Goal: Information Seeking & Learning: Understand process/instructions

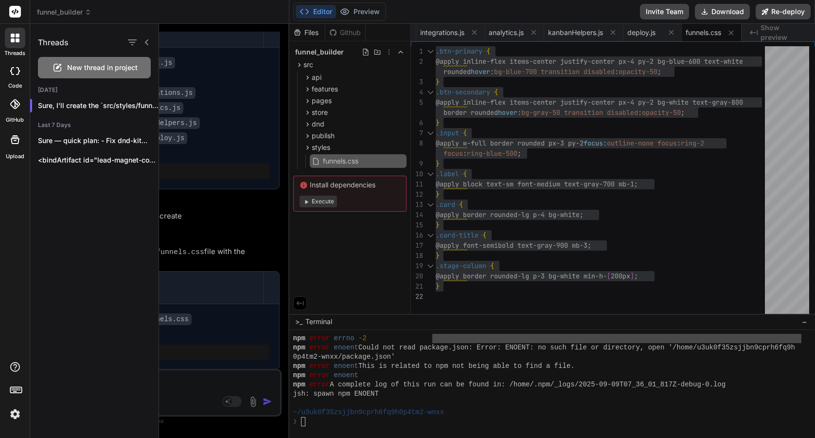
click at [304, 76] on div at bounding box center [487, 231] width 656 height 414
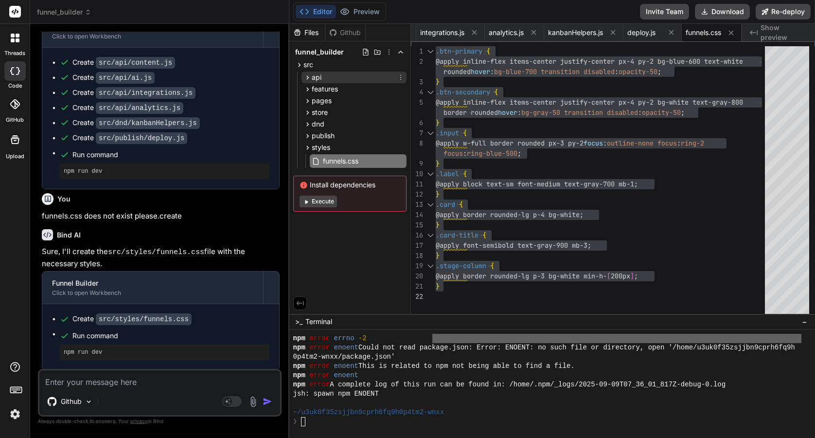
click at [307, 74] on icon at bounding box center [307, 77] width 8 height 8
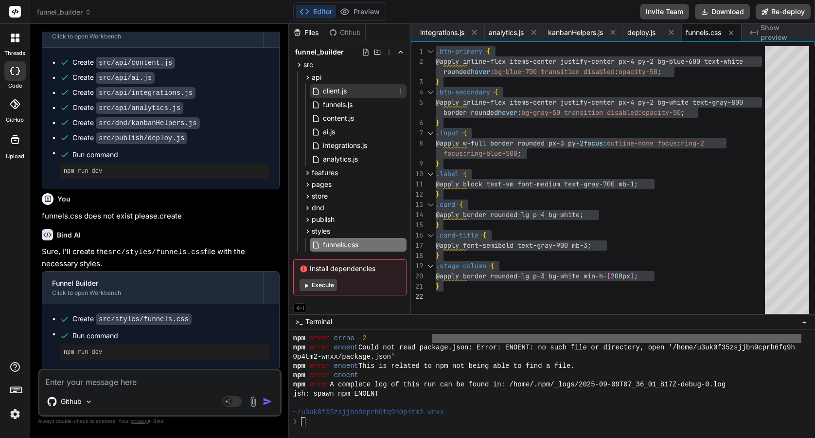
click at [333, 90] on span "client.js" at bounding box center [335, 91] width 26 height 12
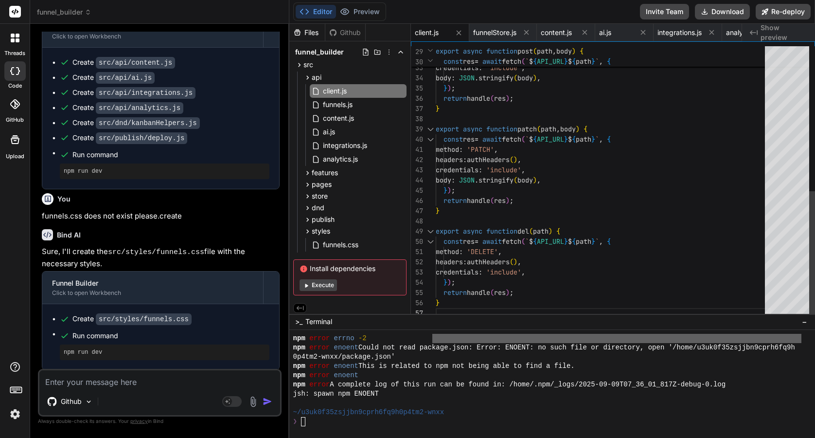
scroll to position [61, 0]
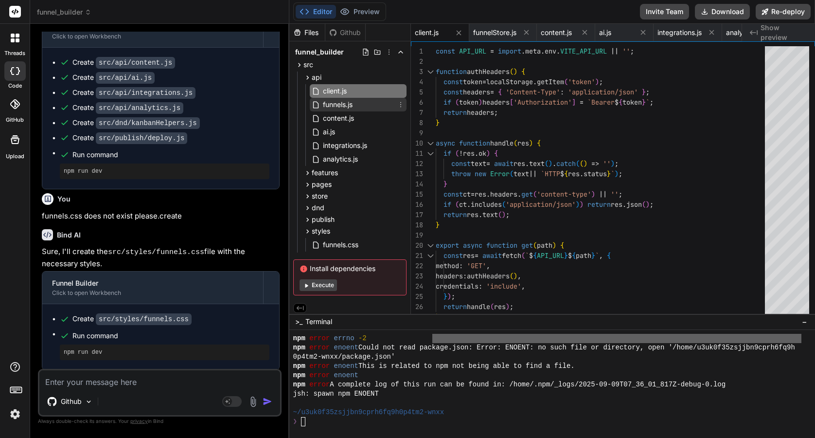
click at [328, 105] on span "funnels.js" at bounding box center [338, 105] width 32 height 12
type textarea "} }"
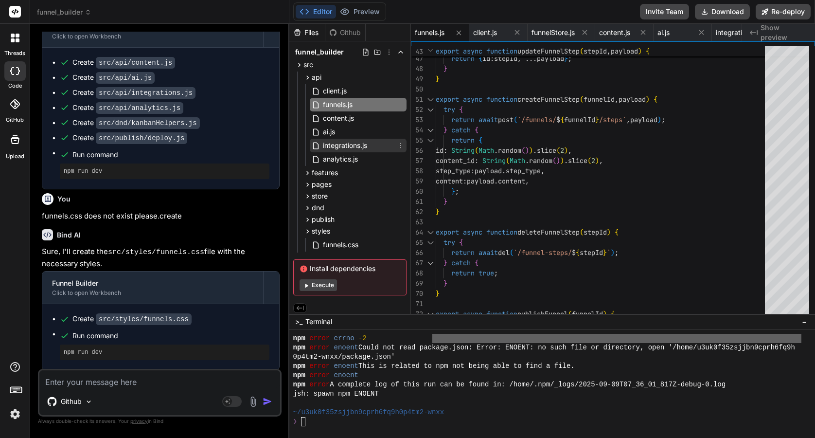
scroll to position [3, 0]
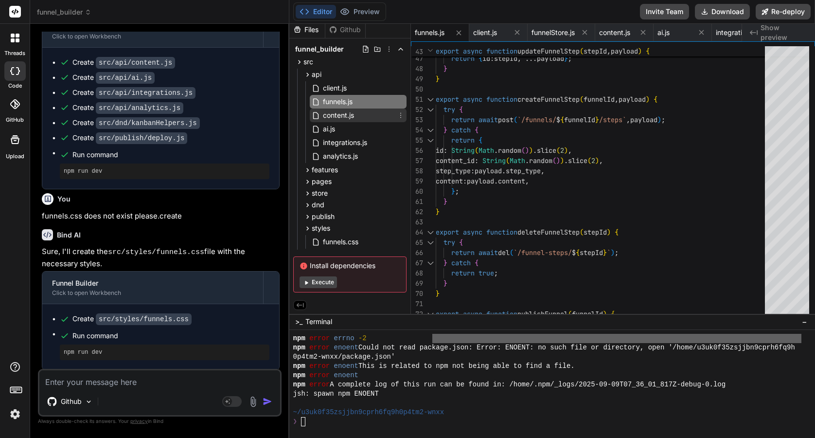
click at [340, 112] on span "content.js" at bounding box center [338, 115] width 33 height 12
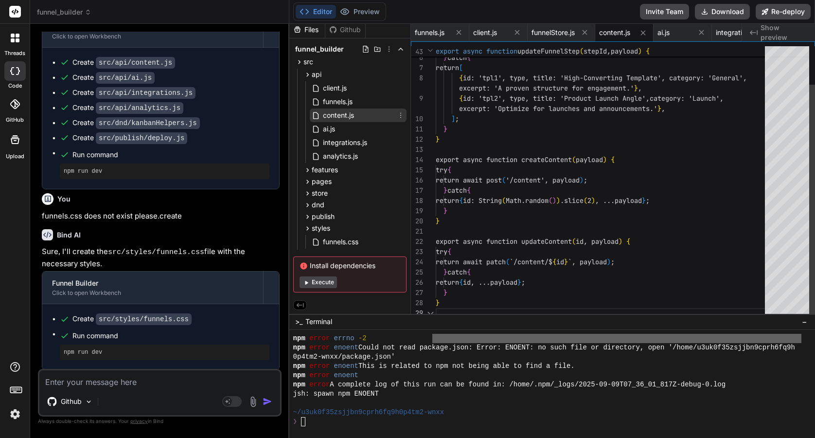
scroll to position [0, 0]
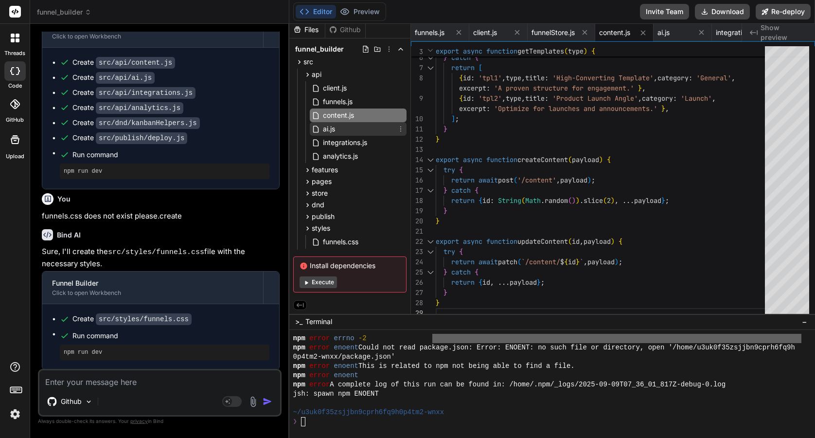
click at [319, 128] on icon at bounding box center [317, 129] width 10 height 8
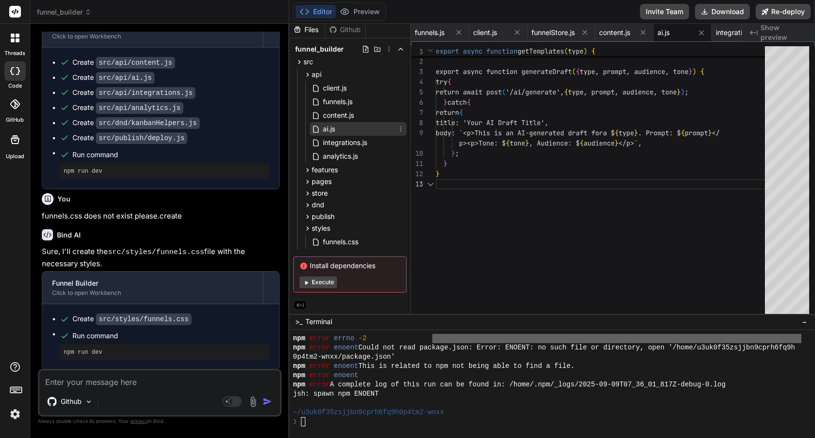
scroll to position [31, 0]
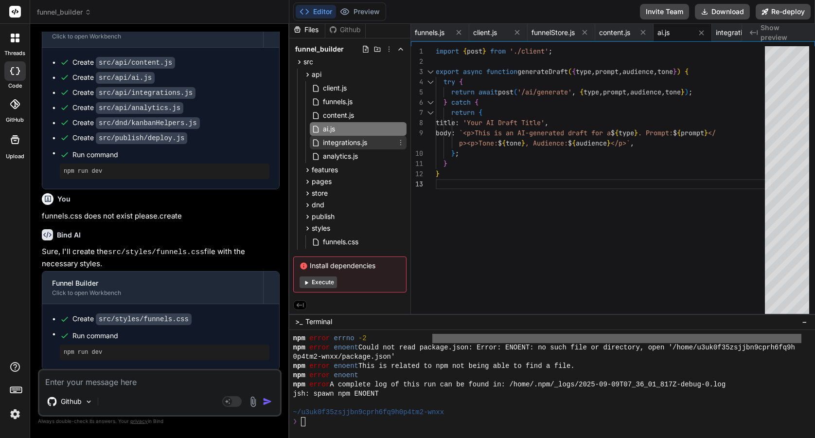
click at [357, 142] on span "integrations.js" at bounding box center [345, 143] width 46 height 12
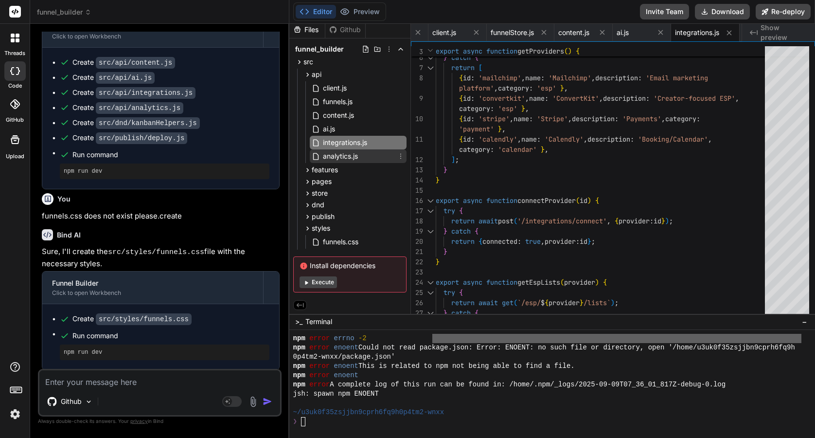
click at [349, 157] on span "analytics.js" at bounding box center [340, 156] width 37 height 12
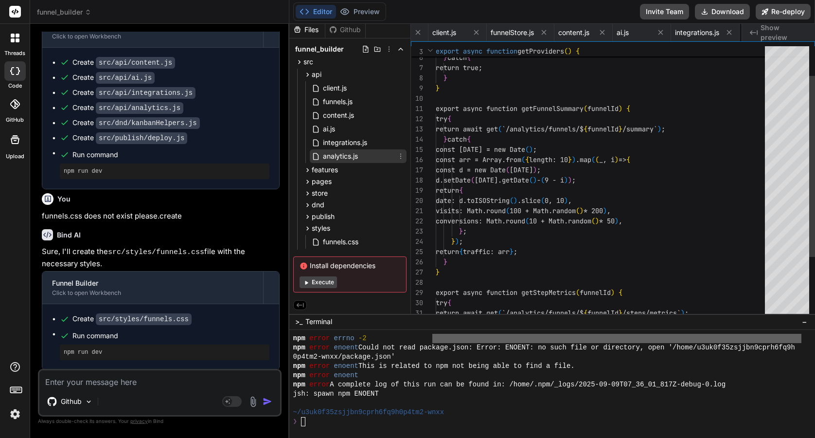
scroll to position [0, 101]
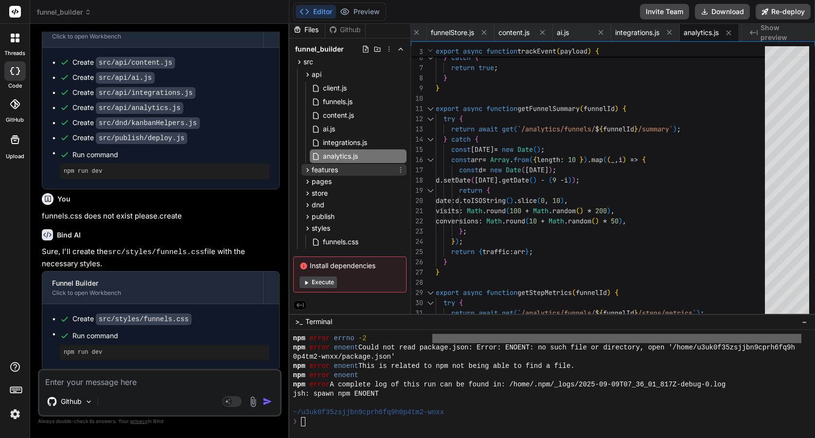
click at [307, 167] on icon at bounding box center [307, 170] width 8 height 8
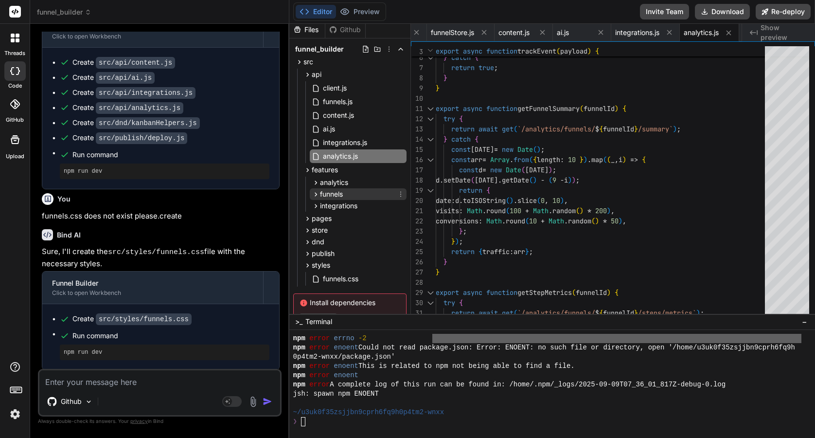
click at [314, 194] on icon at bounding box center [316, 194] width 8 height 8
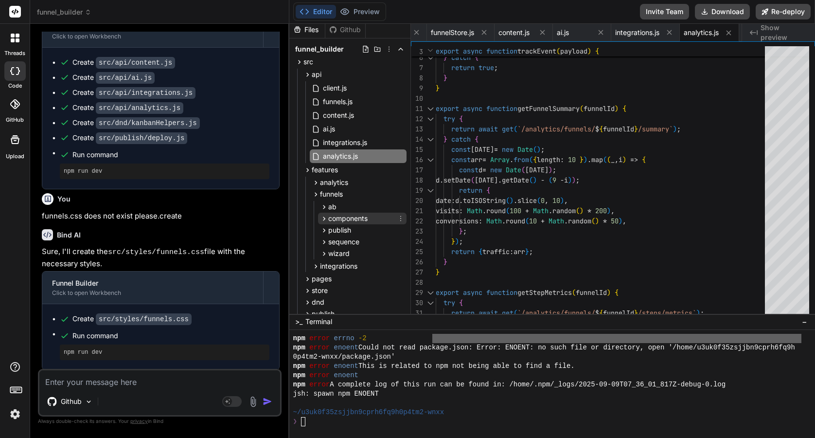
click at [320, 218] on icon at bounding box center [324, 218] width 8 height 8
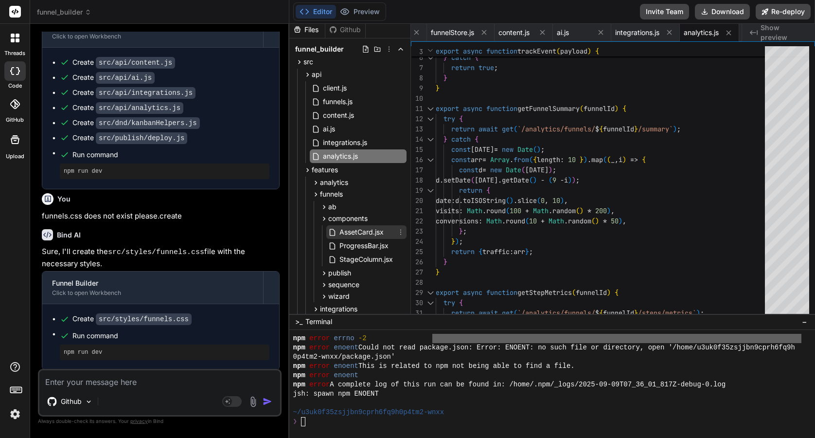
click at [340, 230] on span "AssetCard.jsx" at bounding box center [361, 232] width 46 height 12
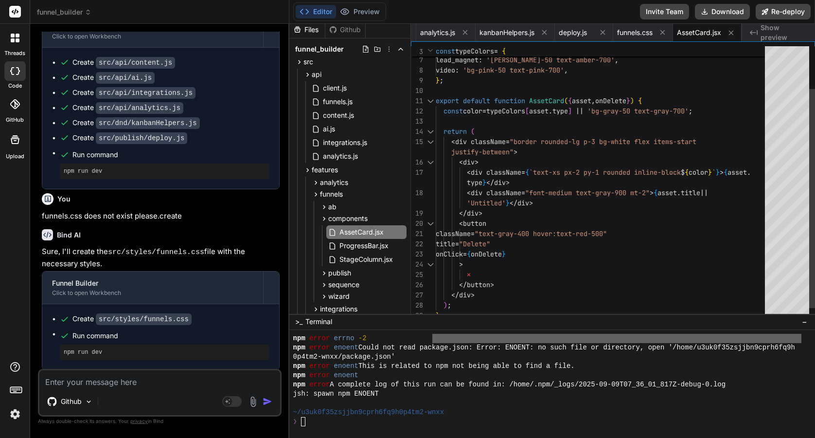
scroll to position [20, 0]
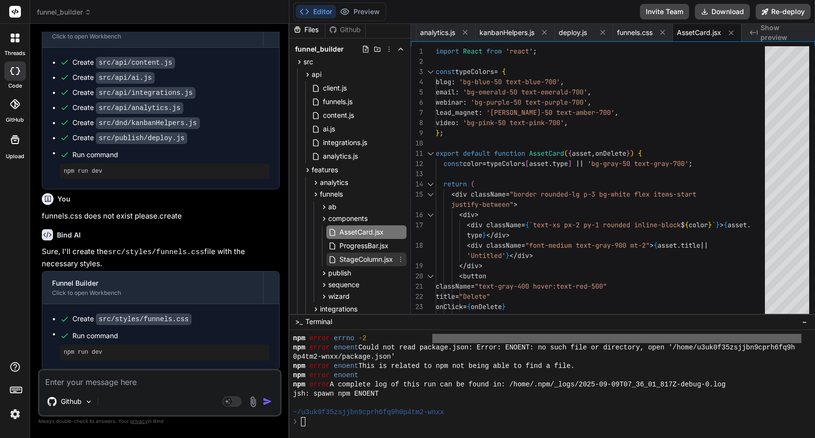
click at [347, 259] on span "StageColumn.jsx" at bounding box center [365, 259] width 55 height 12
type textarea "<div className="mt-2" /> </div> ); }"
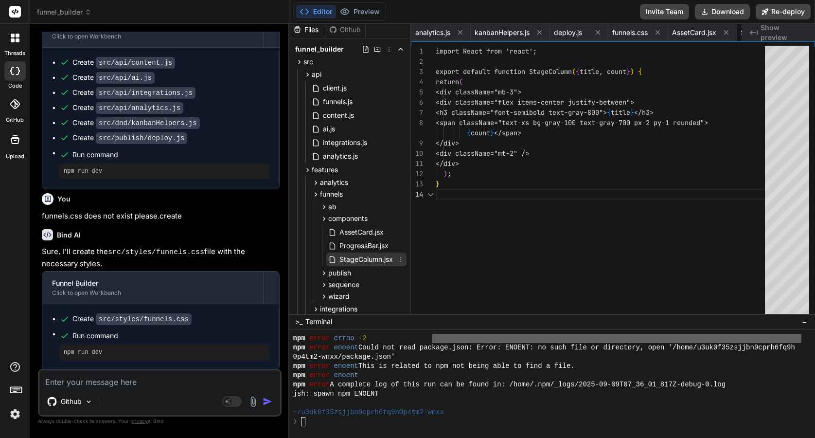
scroll to position [41, 0]
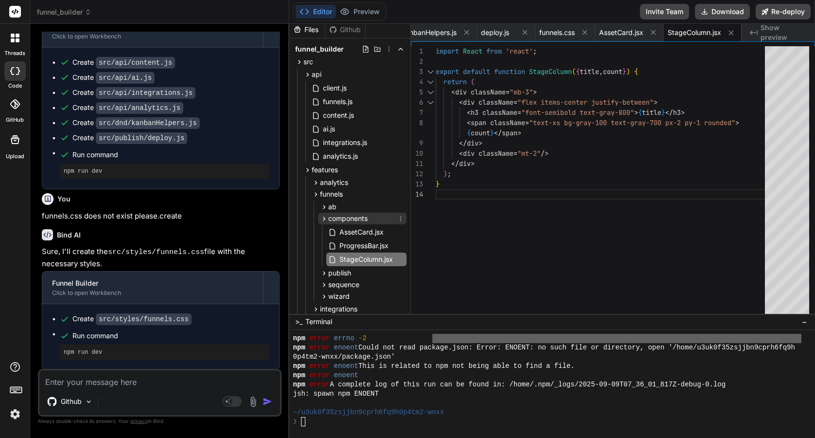
click at [328, 217] on span "components" at bounding box center [347, 218] width 39 height 10
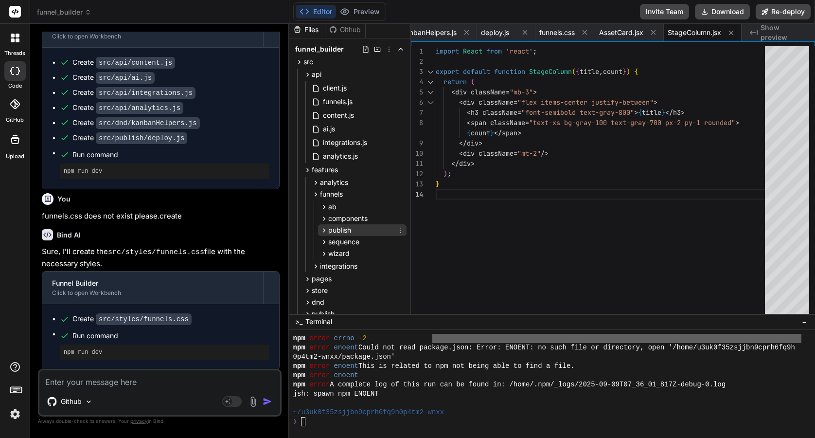
click at [323, 229] on icon at bounding box center [324, 230] width 2 height 4
click at [318, 256] on div "sequence" at bounding box center [362, 257] width 88 height 12
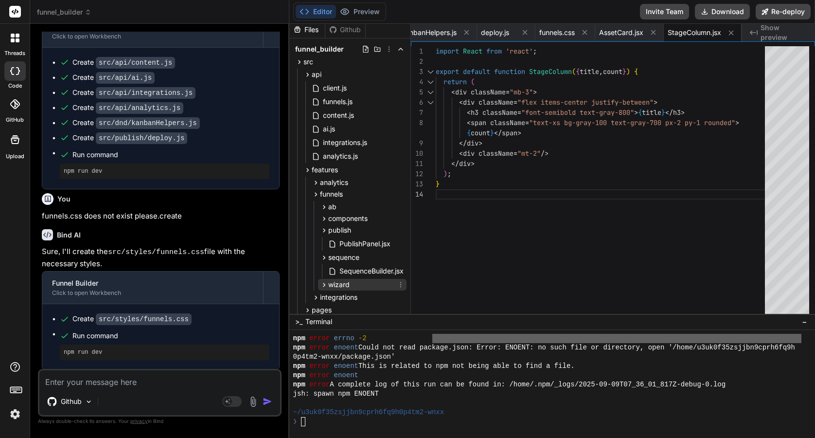
click at [324, 283] on icon at bounding box center [324, 285] width 8 height 8
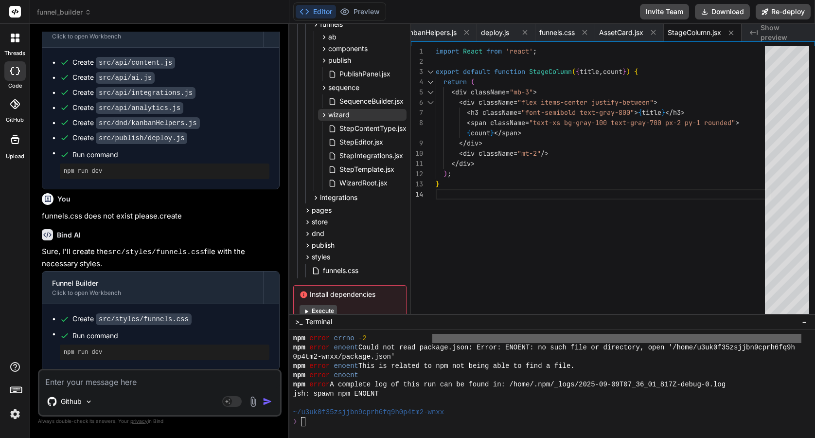
scroll to position [175, 0]
click at [305, 208] on icon at bounding box center [307, 208] width 8 height 8
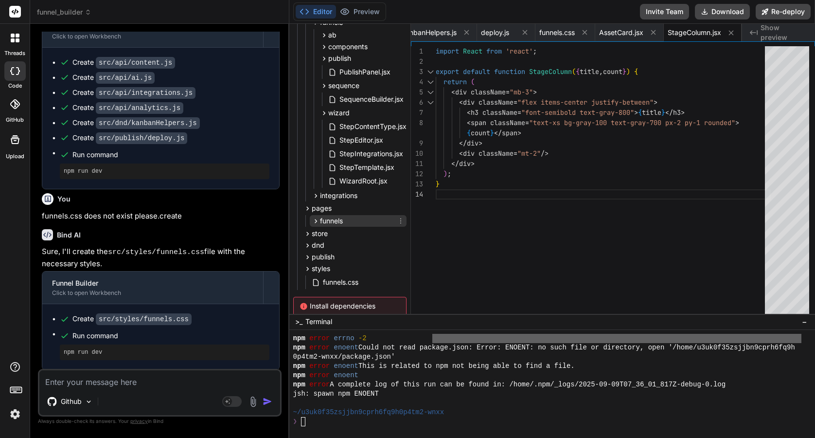
click at [316, 221] on icon at bounding box center [316, 221] width 8 height 8
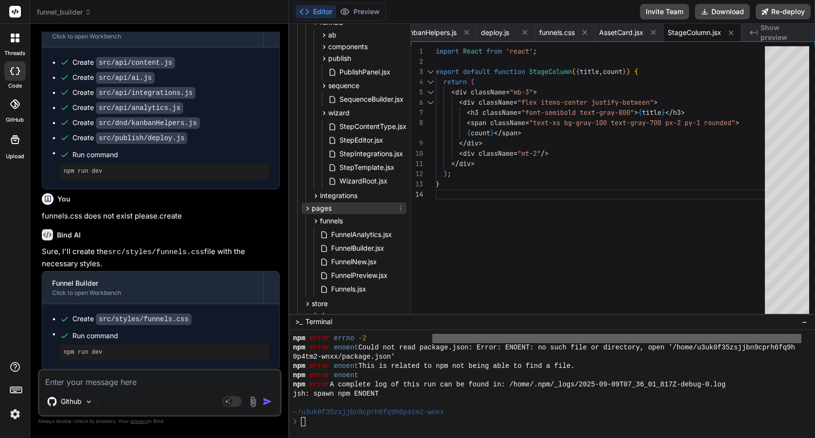
click at [307, 207] on icon at bounding box center [307, 208] width 2 height 4
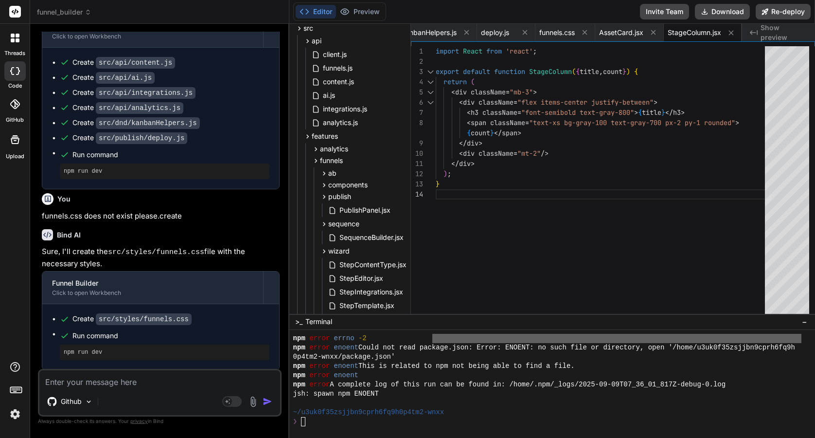
scroll to position [0, 0]
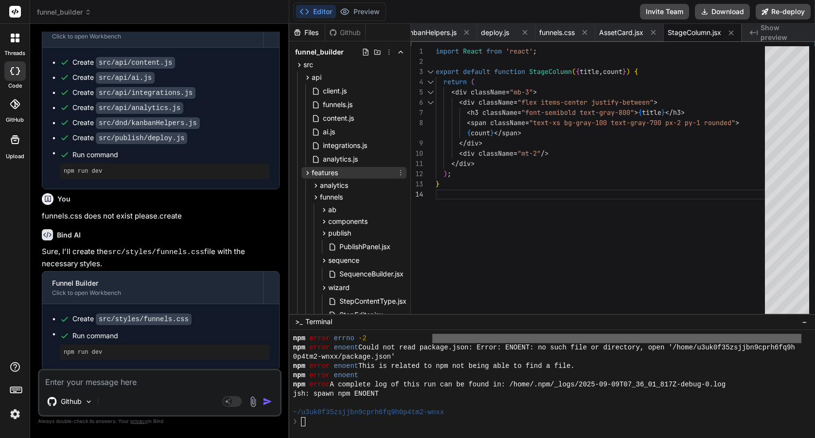
click at [304, 169] on icon at bounding box center [307, 173] width 8 height 8
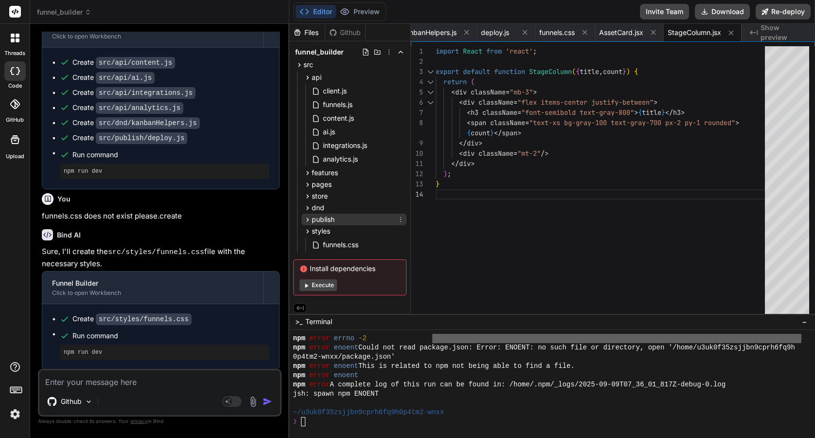
click at [305, 216] on icon at bounding box center [307, 219] width 8 height 8
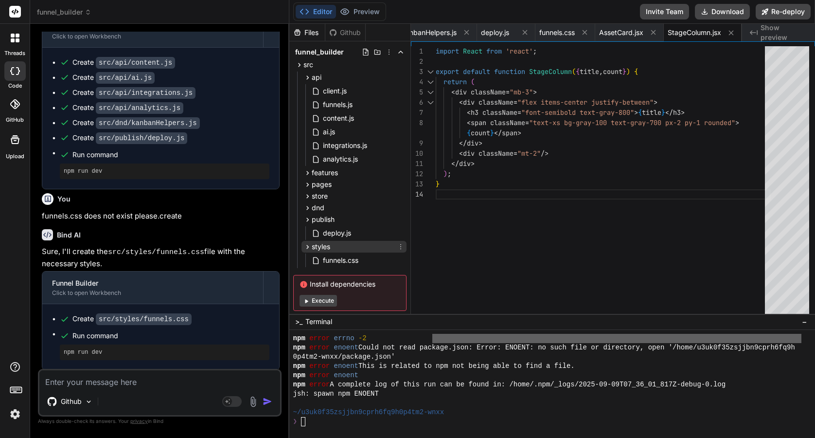
click at [307, 245] on icon at bounding box center [307, 247] width 2 height 4
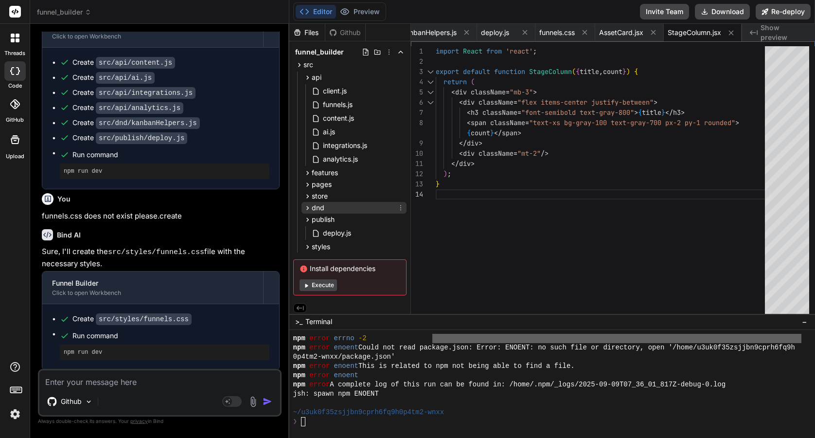
click at [305, 208] on icon at bounding box center [307, 208] width 8 height 8
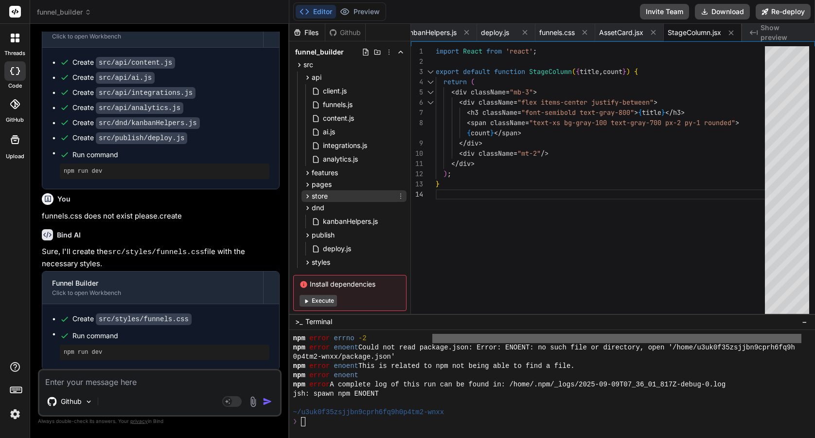
click at [303, 196] on icon at bounding box center [307, 196] width 8 height 8
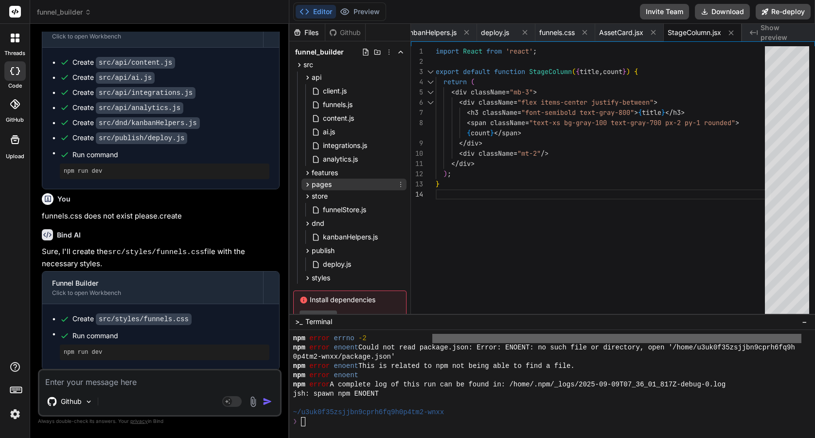
click at [304, 181] on icon at bounding box center [307, 184] width 8 height 8
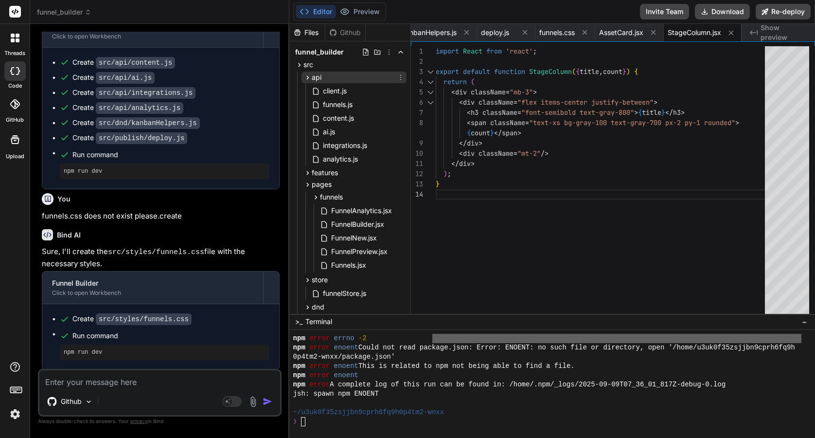
click at [306, 74] on icon at bounding box center [307, 77] width 8 height 8
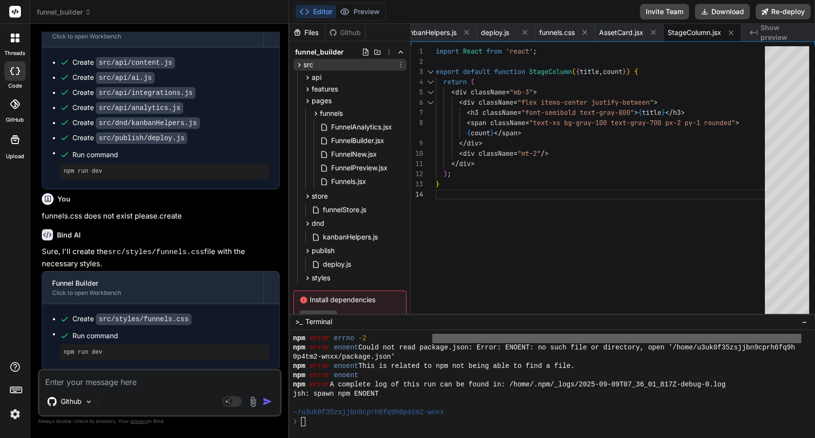
click at [301, 64] on icon at bounding box center [299, 65] width 8 height 8
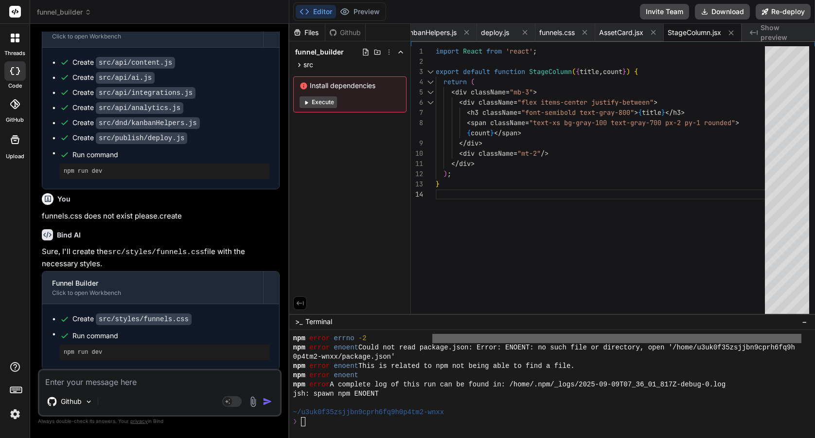
click at [104, 387] on textarea at bounding box center [159, 379] width 241 height 18
type textarea "p"
type textarea "x"
type textarea "pl"
type textarea "x"
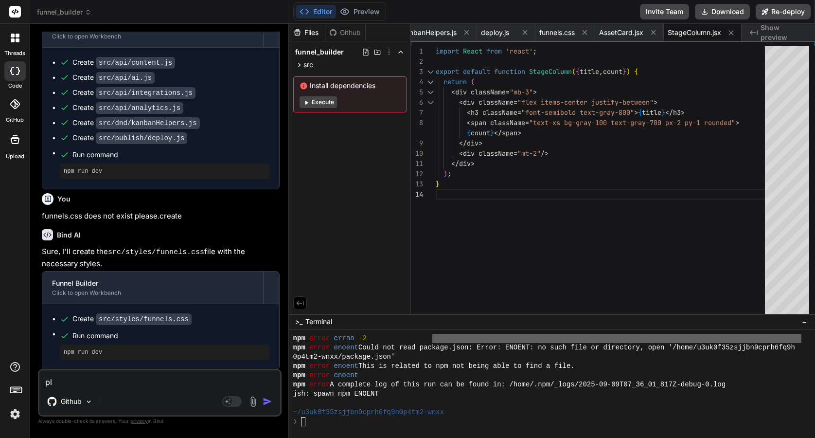
type textarea "ple"
type textarea "x"
type textarea "plea"
type textarea "x"
type textarea "pleas"
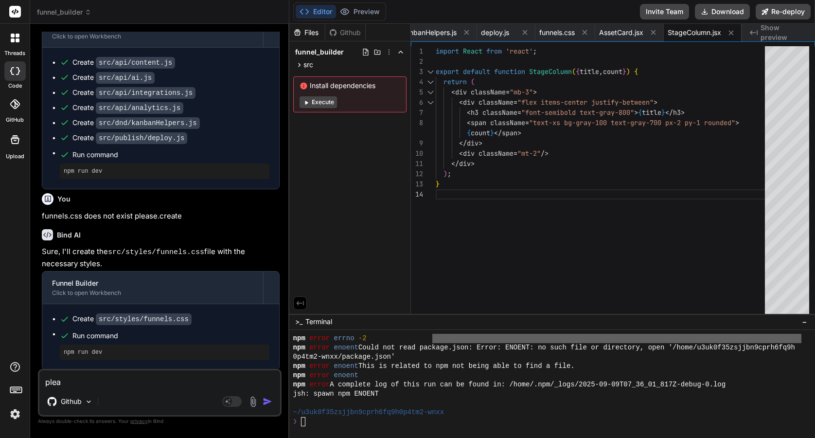
type textarea "x"
type textarea "please"
type textarea "x"
type textarea "please"
type textarea "x"
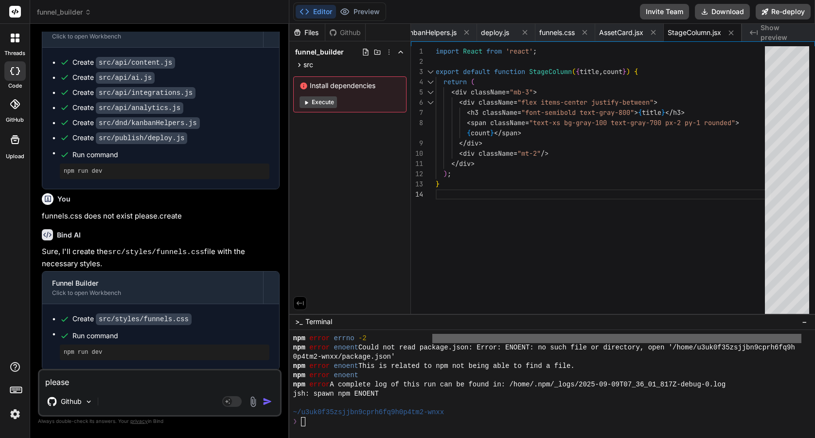
type textarea "please o"
type textarea "x"
type textarea "please or"
type textarea "x"
type textarea "please oro"
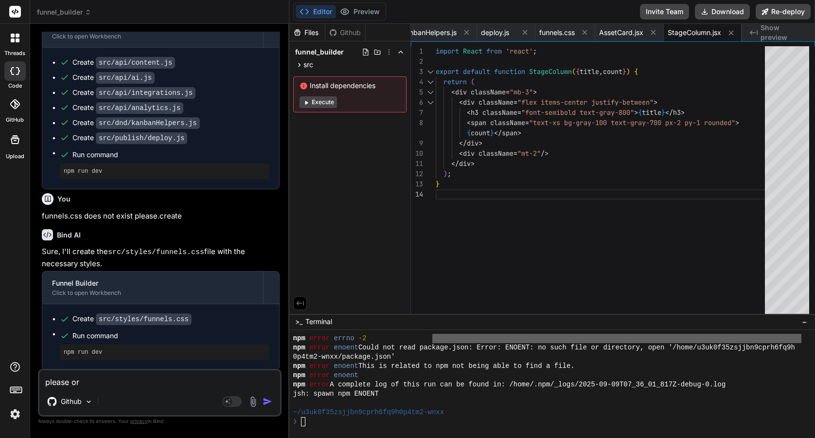
type textarea "x"
type textarea "please orov"
type textarea "x"
type textarea "please orovi"
type textarea "x"
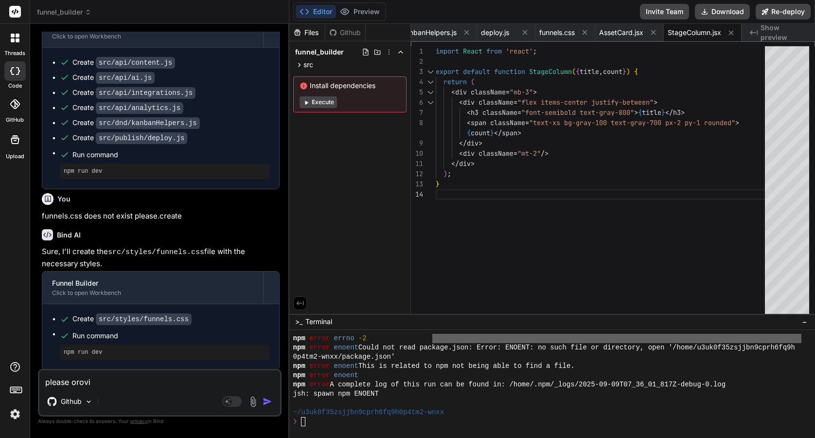
type textarea "please orov"
type textarea "x"
type textarea "please oro"
type textarea "x"
type textarea "please or"
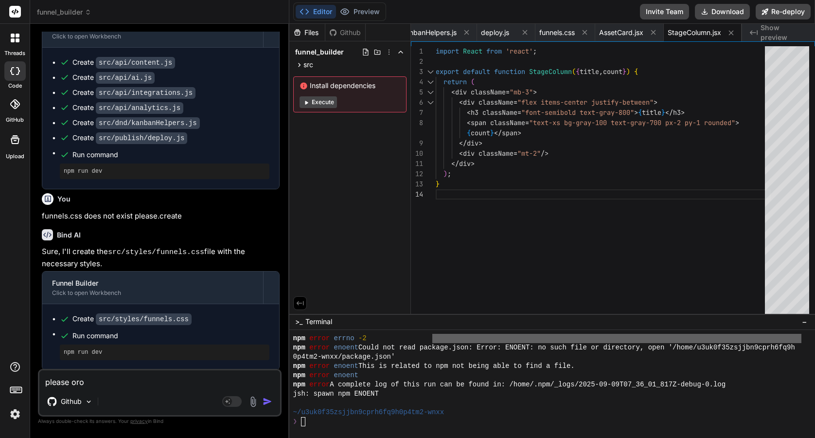
type textarea "x"
type textarea "please o"
type textarea "x"
type textarea "please"
type textarea "x"
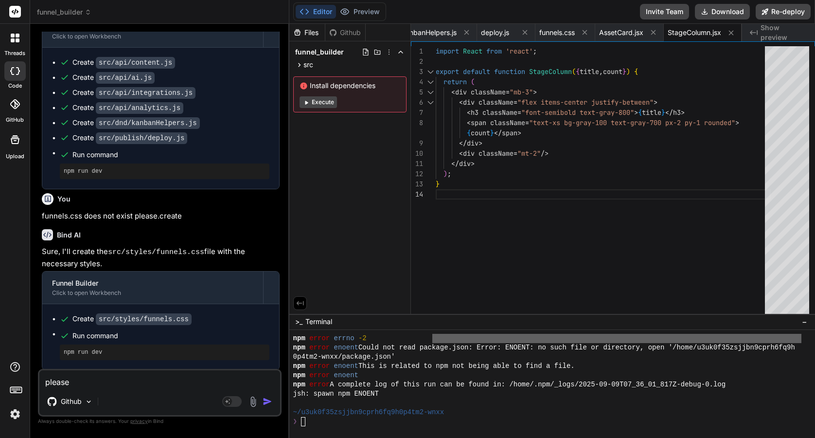
type textarea "please o"
type textarea "x"
type textarea "please"
type textarea "x"
type textarea "please p"
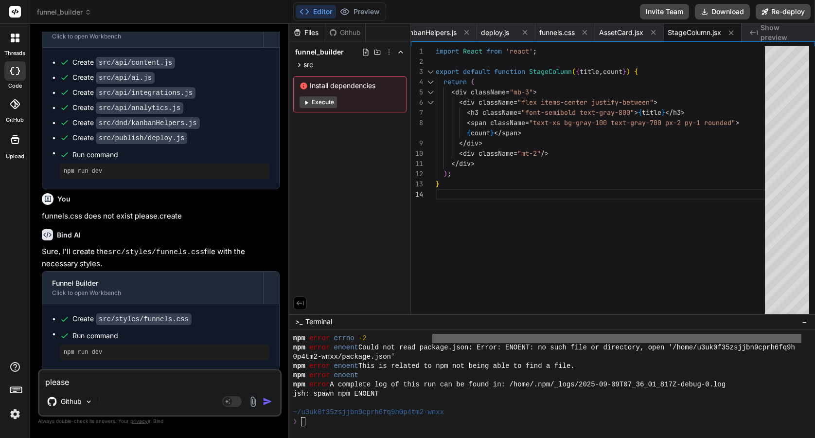
type textarea "x"
type textarea "please pr"
type textarea "x"
type textarea "please pro"
type textarea "x"
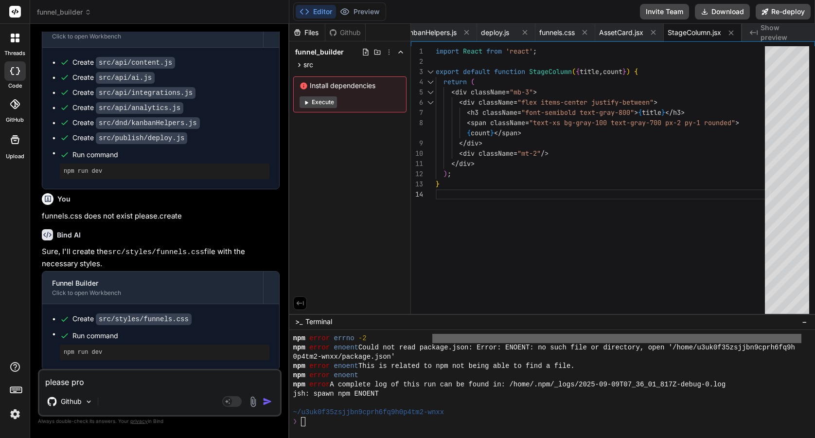
type textarea "please prov"
type textarea "x"
type textarea "please provi"
type textarea "x"
type textarea "please provid"
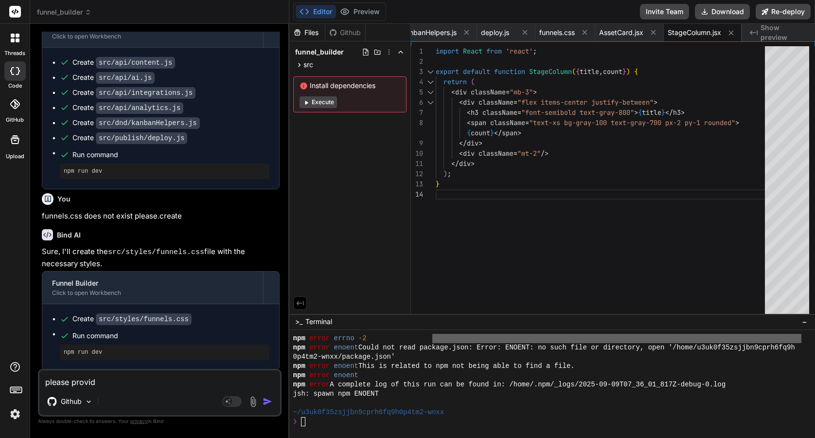
type textarea "x"
type textarea "please provide"
type textarea "x"
type textarea "please provide"
type textarea "x"
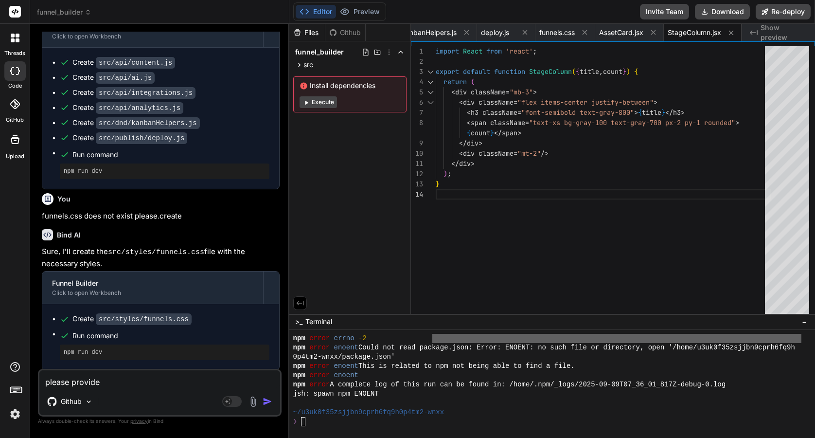
type textarea "please provide t"
type textarea "x"
type textarea "please provide th"
type textarea "x"
type textarea "please provide tho"
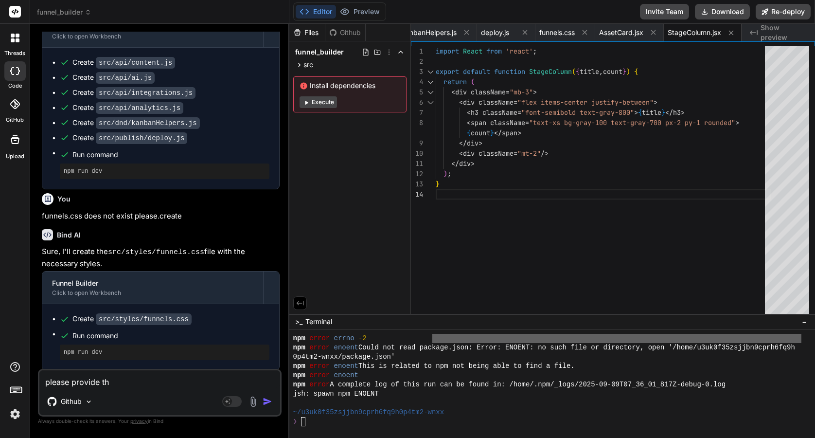
type textarea "x"
type textarea "please provide thou"
type textarea "x"
type textarea "please provide thour"
type textarea "x"
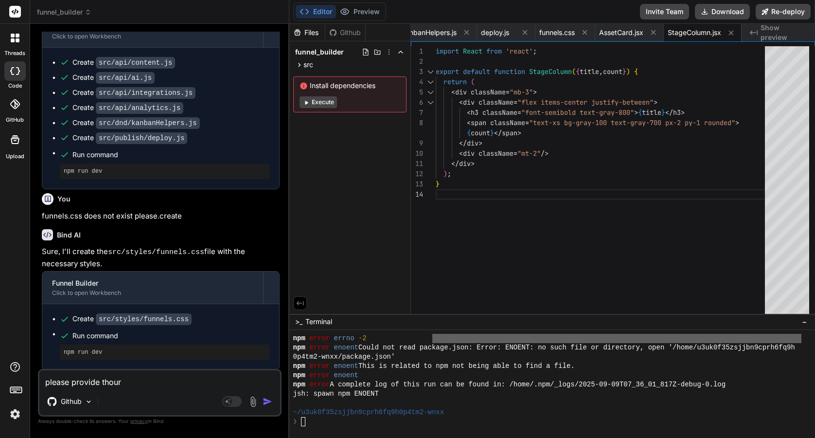
type textarea "please provide thouro"
type textarea "x"
type textarea "please provide thourou"
type textarea "x"
type textarea "please provide thouroug"
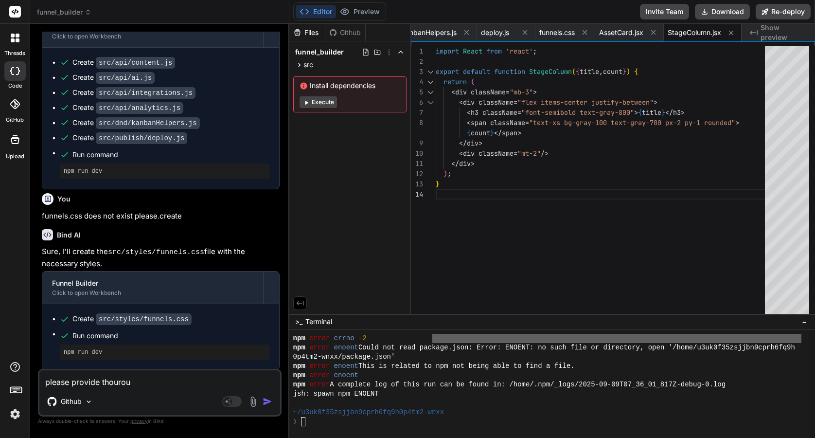
type textarea "x"
type textarea "please provide thourough"
type textarea "x"
type textarea "please provide thourought"
type textarea "x"
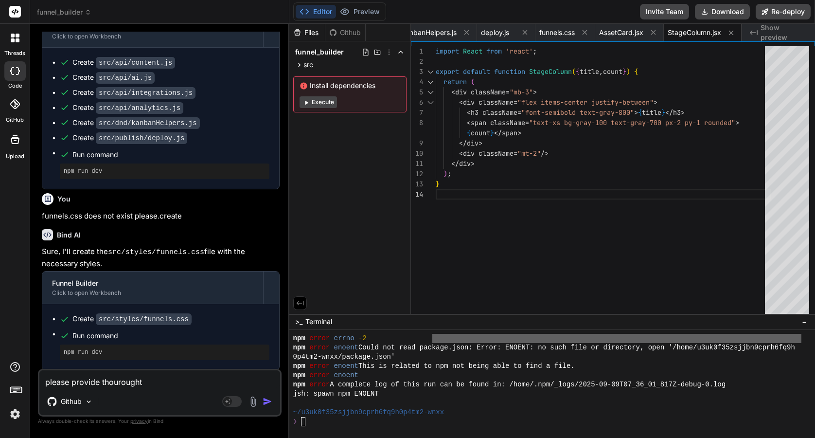
type textarea "please provide thourough"
type textarea "x"
click at [118, 385] on textarea "please provide thourough" at bounding box center [159, 379] width 241 height 18
type textarea "please provide thorough"
type textarea "x"
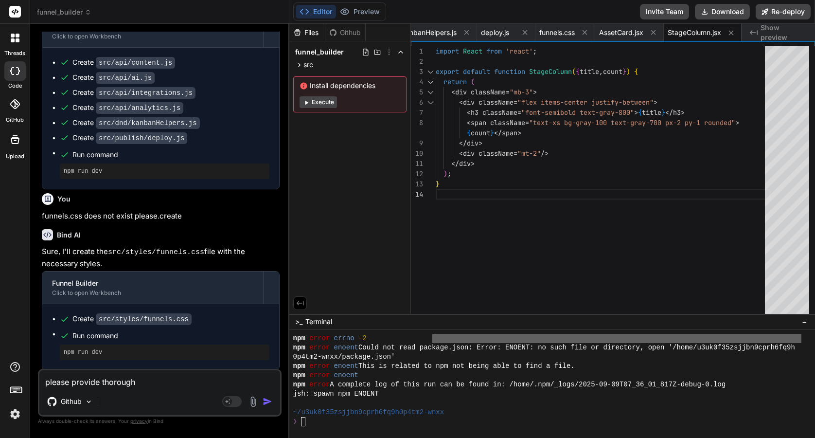
click at [150, 382] on textarea "please provide thorough" at bounding box center [159, 379] width 241 height 18
type textarea "please provide thorough"
type textarea "x"
type textarea "please provide thorough d"
type textarea "x"
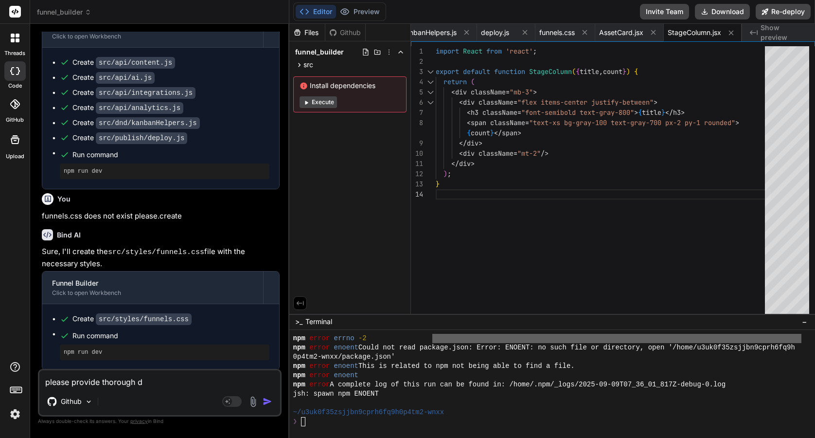
type textarea "please provide thorough do"
type textarea "x"
type textarea "please provide thorough doc"
type textarea "x"
type textarea "please provide thorough docu"
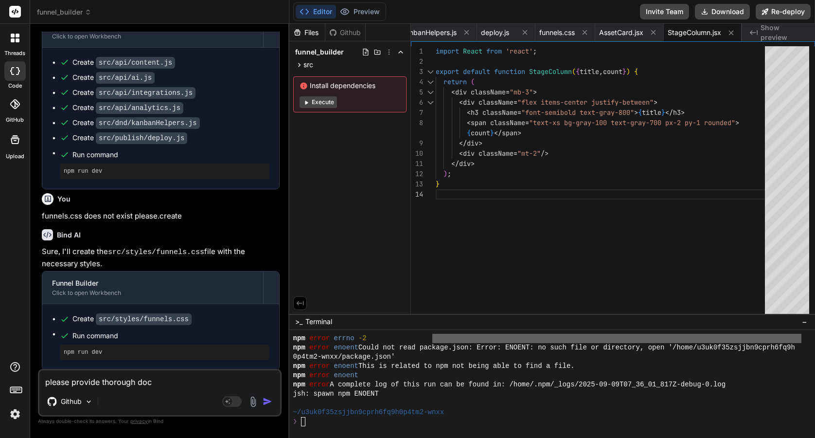
type textarea "x"
type textarea "please provide thorough docum"
type textarea "x"
type textarea "please provide thorough docume"
type textarea "x"
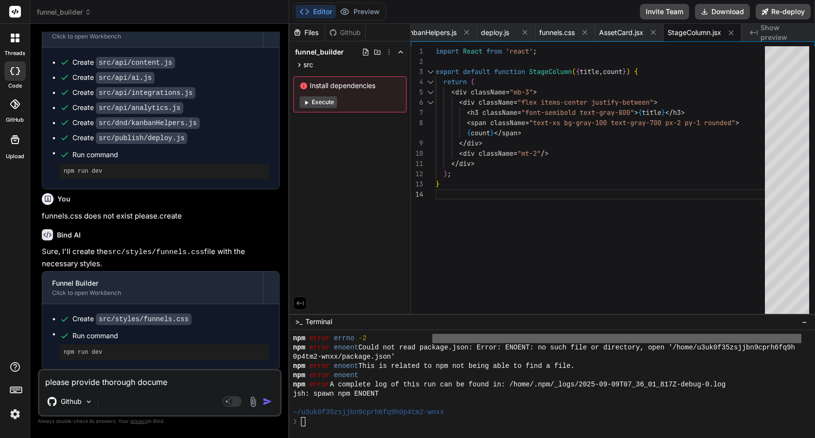
type textarea "please provide thorough documen"
type textarea "x"
type textarea "please provide thorough document"
type textarea "x"
type textarea "please provide thorough documenta"
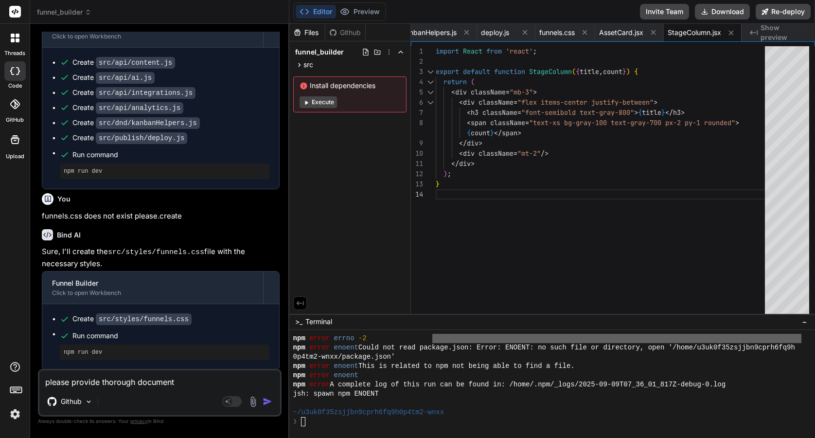
type textarea "x"
type textarea "please provide thorough documentat"
type textarea "x"
type textarea "please provide thorough documentati"
type textarea "x"
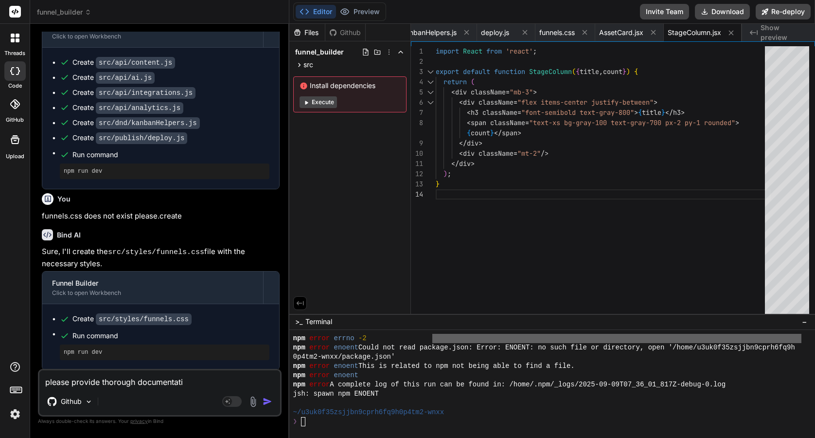
type textarea "please provide thorough documentatio"
type textarea "x"
type textarea "please provide thorough documentatio n"
type textarea "x"
type textarea "please provide thorough documentatio na"
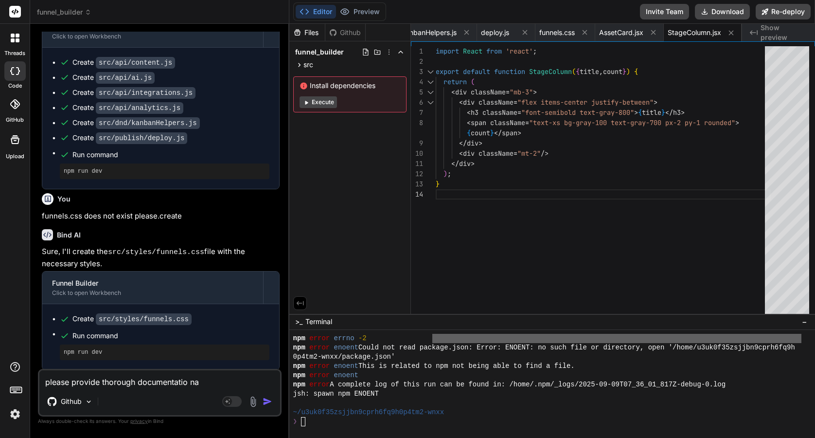
type textarea "x"
type textarea "please provide thorough documentatio nan"
type textarea "x"
type textarea "please provide thorough documentatio na"
type textarea "x"
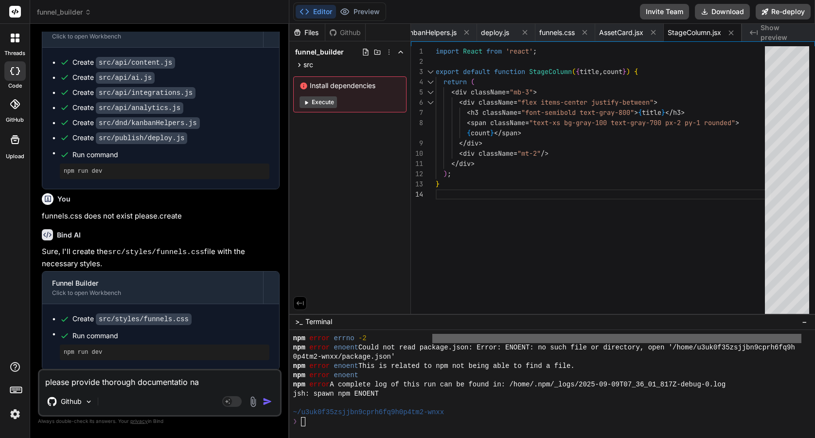
type textarea "please provide thorough documentatio n"
type textarea "x"
type textarea "please provide thorough documentatio"
type textarea "x"
type textarea "please provide thorough documentatio"
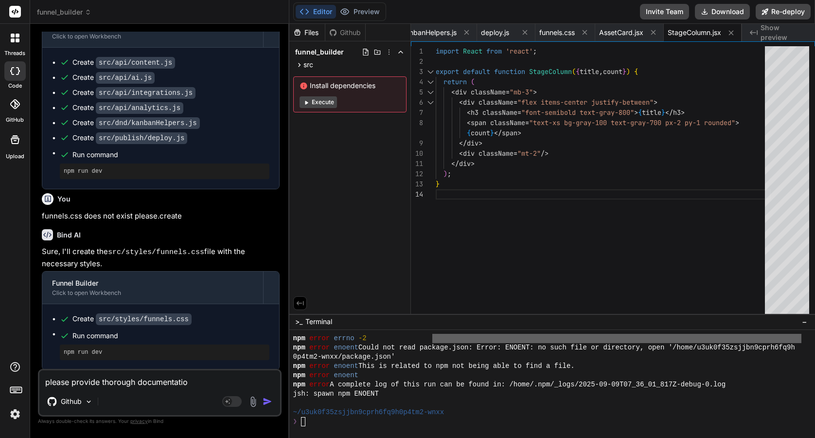
type textarea "x"
type textarea "please provide thorough documentation"
type textarea "x"
type textarea "please provide thorough documentation"
type textarea "x"
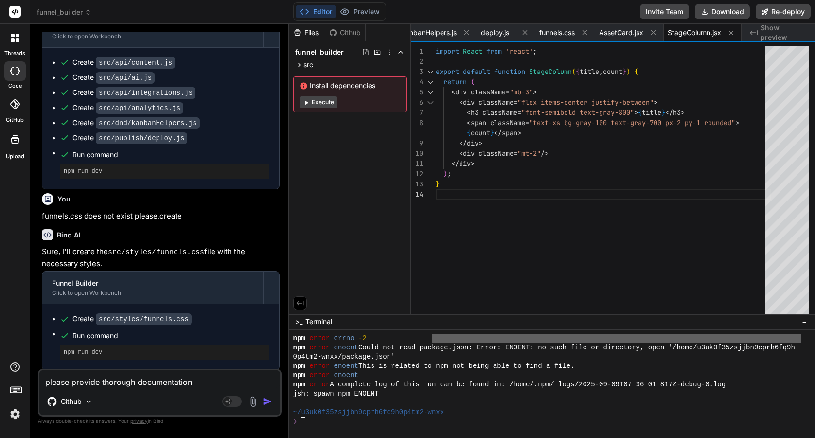
type textarea "please provide thorough documentation a"
type textarea "x"
type textarea "please provide thorough documentation an"
type textarea "x"
type textarea "please provide thorough documentation and"
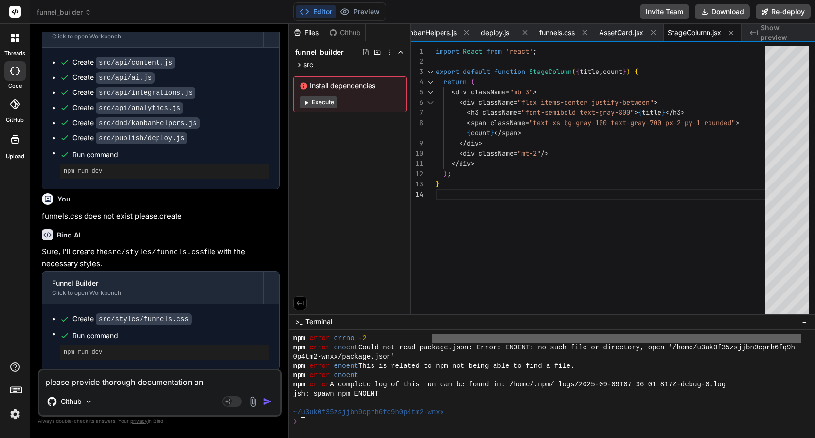
type textarea "x"
type textarea "please provide thorough documentation and"
type textarea "x"
type textarea "please provide thorough documentation and d"
type textarea "x"
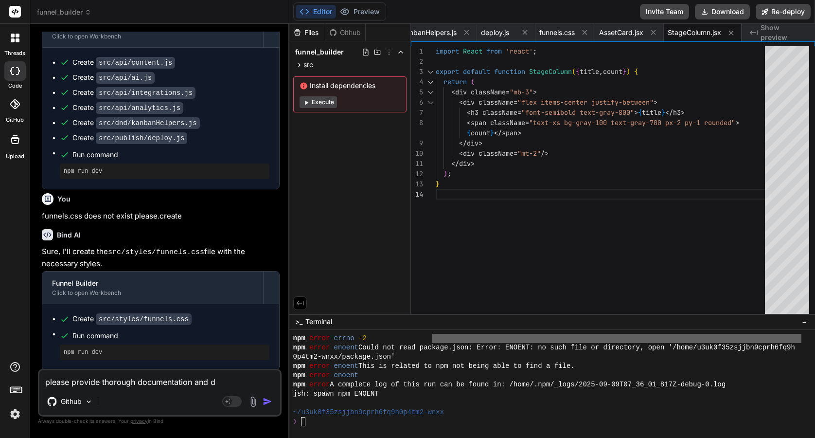
type textarea "please provide thorough documentation and de"
type textarea "x"
type textarea "please provide thorough documentation and deb"
type textarea "x"
type textarea "please provide thorough documentation and debu"
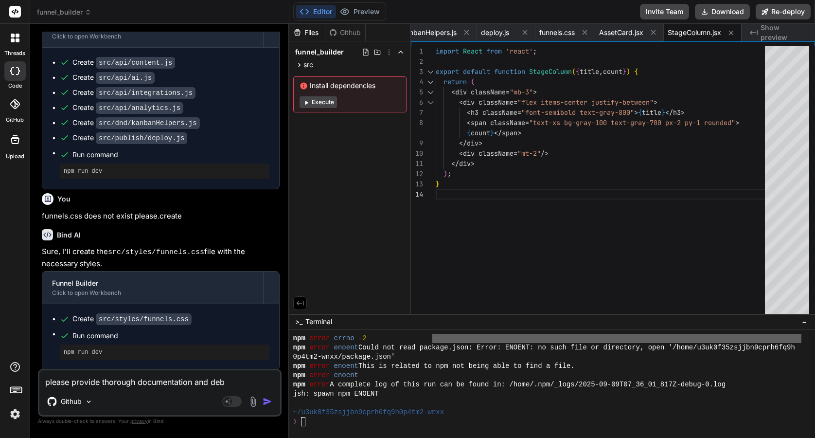
type textarea "x"
type textarea "please provide thorough documentation and debuj"
type textarea "x"
type textarea "please provide thorough documentation and debujg"
type textarea "x"
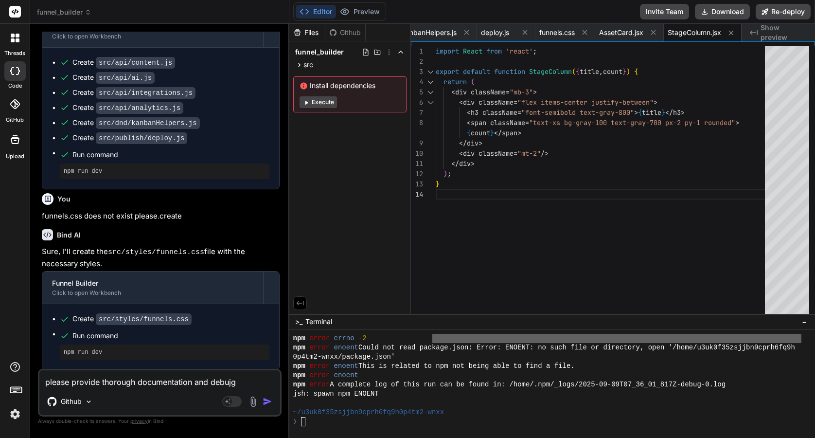
type textarea "please provide thorough documentation and debujg"
type textarea "x"
type textarea "please provide thorough documentation and debujg"
type textarea "x"
type textarea "please provide thorough documentation and debuj"
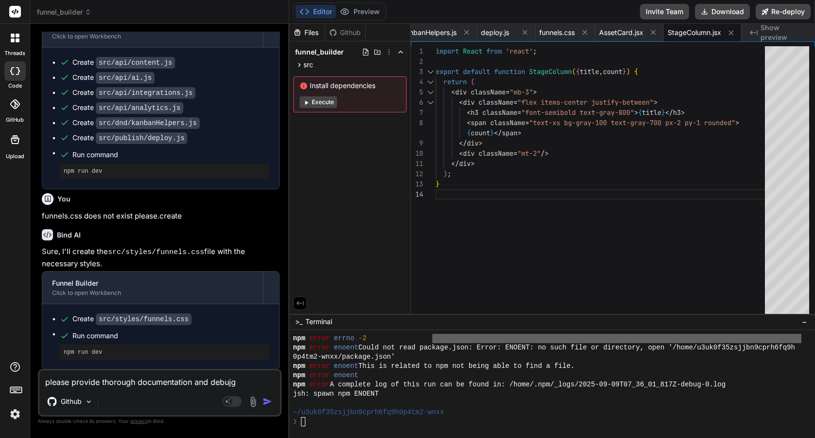
type textarea "x"
type textarea "please provide thorough documentation and debu"
type textarea "x"
type textarea "please provide thorough documentation and debug"
type textarea "x"
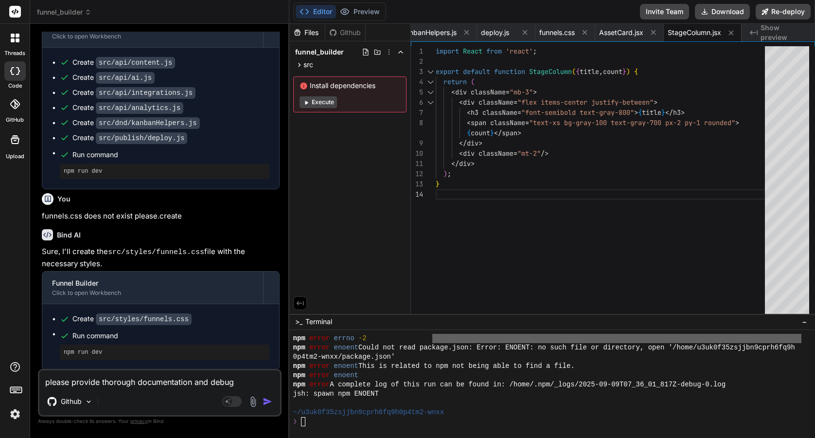
type textarea "please provide thorough documentation and debug"
type textarea "x"
type textarea "please provide thorough documentation and debug s"
type textarea "x"
type textarea "please provide thorough documentation and debug sc"
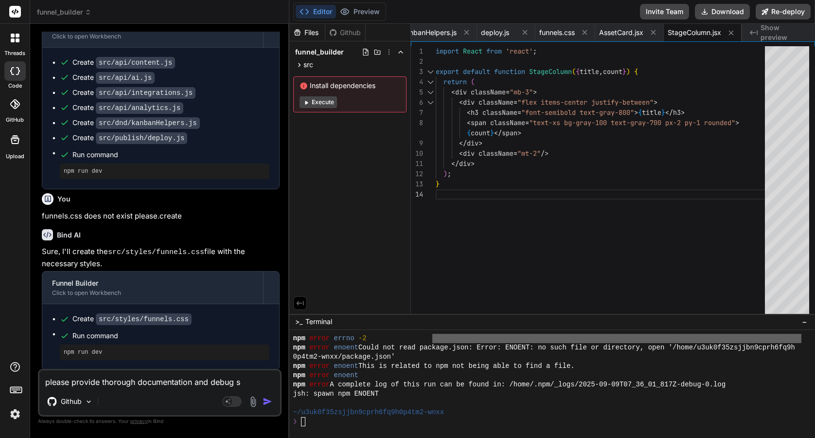
type textarea "x"
type textarea "please provide thorough documentation and debug scrti"
type textarea "x"
type textarea "please provide thorough documentation and debug scrtip"
type textarea "x"
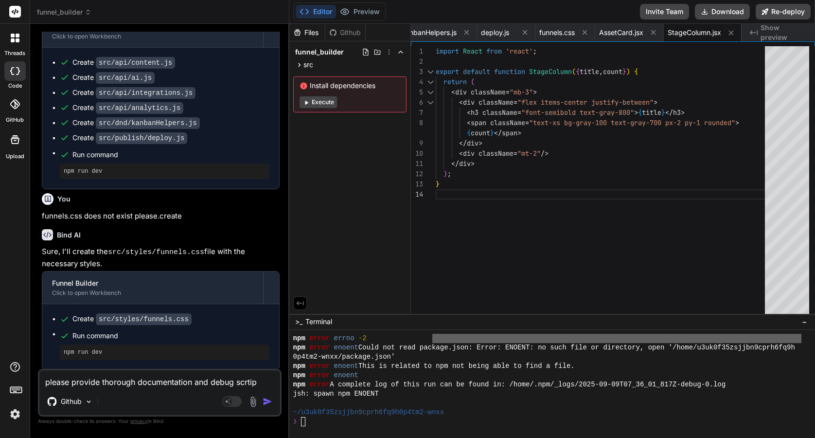
type textarea "please provide thorough documentation and debug scrtipt"
type textarea "x"
type textarea "please provide thorough documentation and debug scrtip"
type textarea "x"
type textarea "please provide thorough documentation and debug scrti"
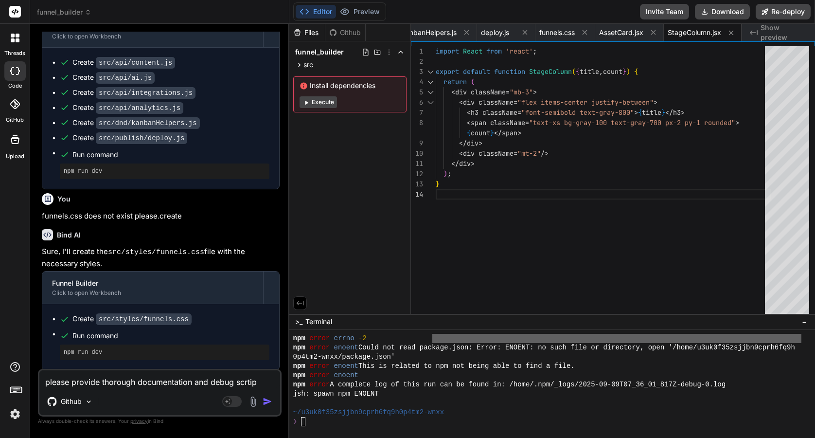
type textarea "x"
type textarea "please provide thorough documentation and debug scrt"
type textarea "x"
type textarea "please provide thorough documentation and debug scr"
type textarea "x"
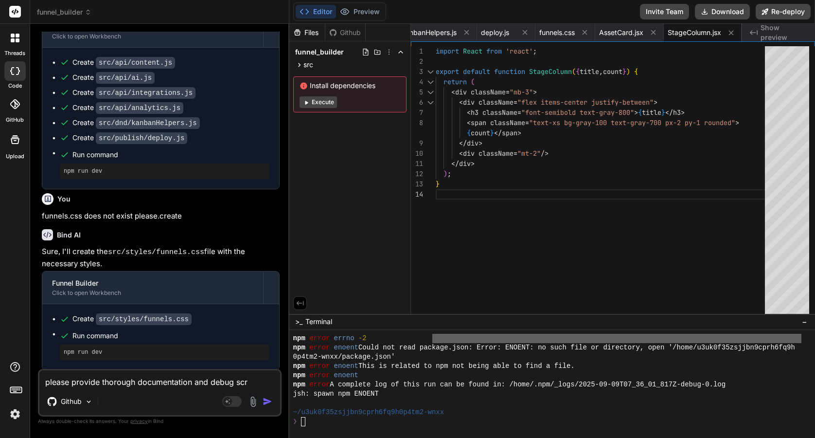
type textarea "please provide thorough documentation and [PERSON_NAME]"
type textarea "x"
type textarea "please provide thorough documentation and debug scrip"
type textarea "x"
type textarea "please provide thorough documentation and debug script"
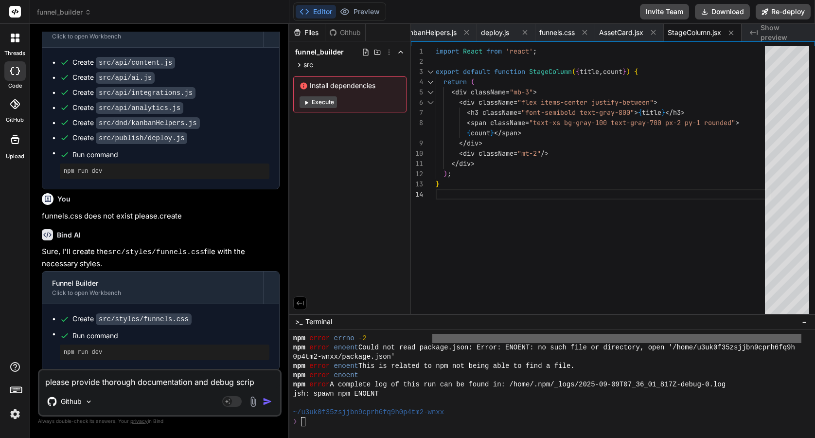
type textarea "x"
type textarea "please provide thorough documentation and debug scripts"
type textarea "x"
type textarea "please provide thorough documentation and debug scripts"
type textarea "x"
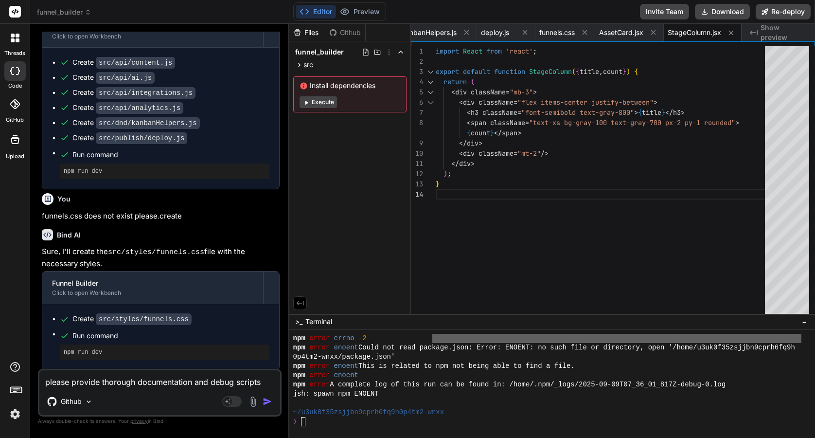
type textarea "please provide thorough documentation and debug scripts f"
type textarea "x"
type textarea "please provide thorough documentation and debug scripts fo"
type textarea "x"
type textarea "please provide thorough documentation and debug scripts for"
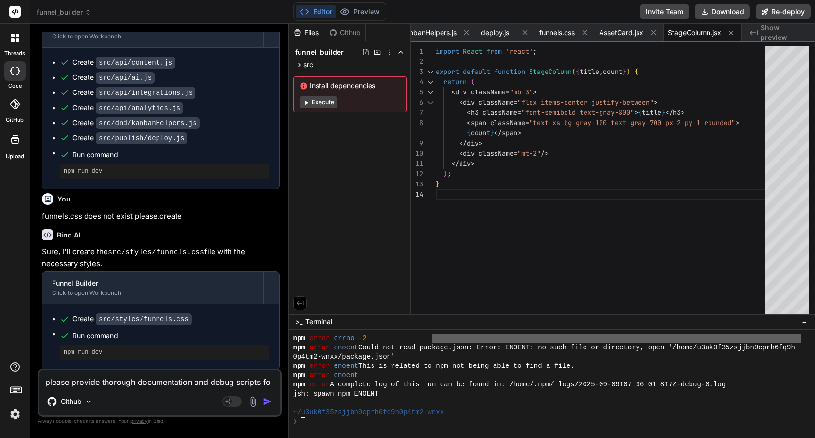
type textarea "x"
type textarea "please provide thorough documentation and debug scripts for"
type textarea "x"
type textarea "please provide thorough documentation and debug scripts for y"
type textarea "x"
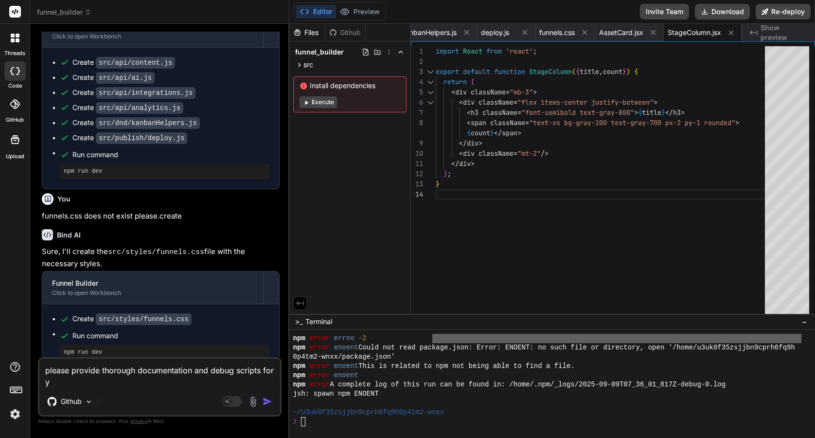
type textarea "please provide thorough documentation and debug scripts for yo"
type textarea "x"
type textarea "please provide thorough documentation and debug scripts for you"
type textarea "x"
type textarea "please provide thorough documentation and debug scripts for youj"
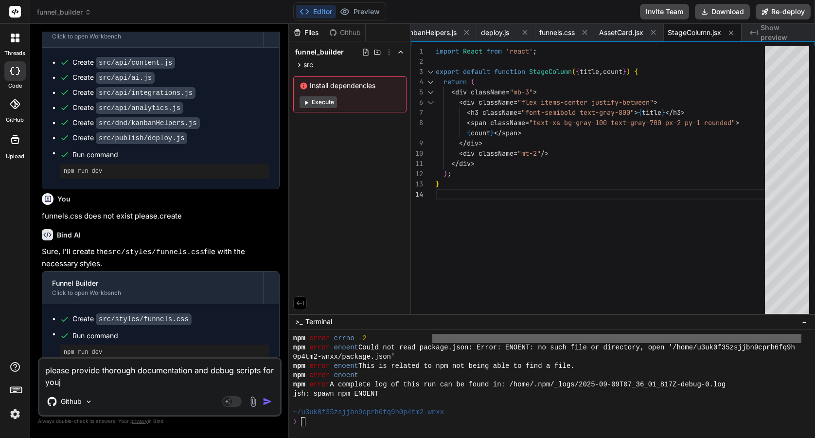
type textarea "x"
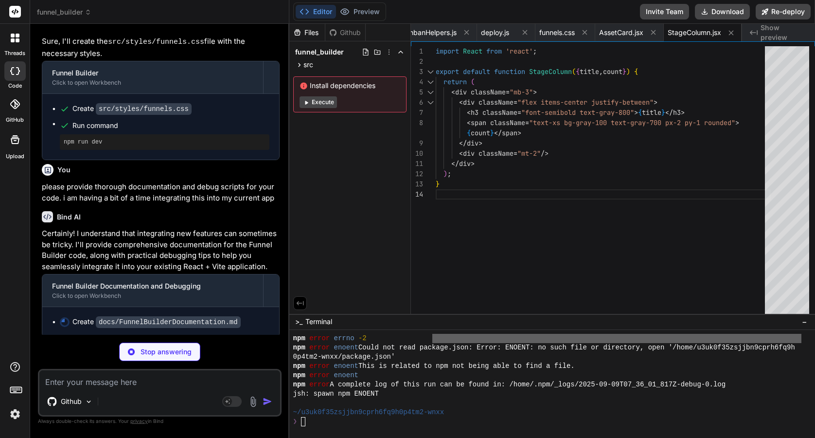
scroll to position [6317, 0]
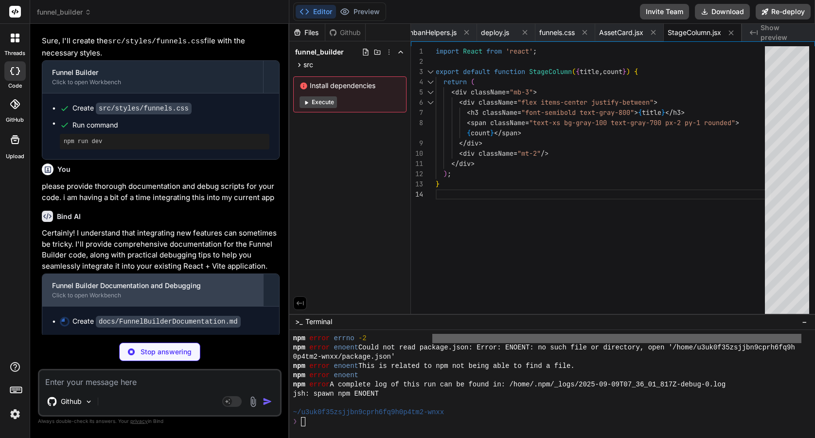
click at [88, 276] on div "Funnel Builder Documentation and Debugging Click to open Workbench" at bounding box center [152, 290] width 221 height 32
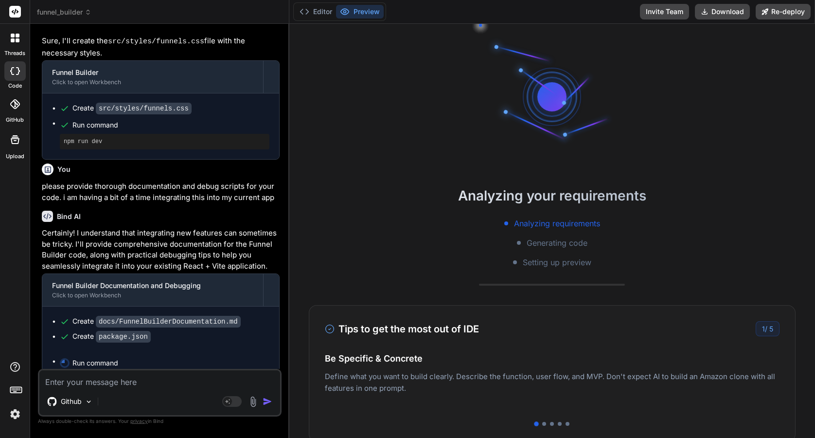
scroll to position [1976, 0]
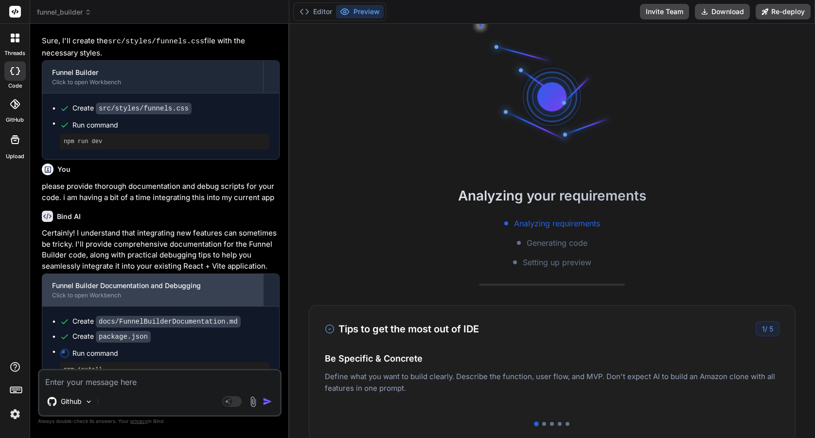
click at [156, 284] on div "Funnel Builder Documentation and Debugging" at bounding box center [152, 286] width 201 height 10
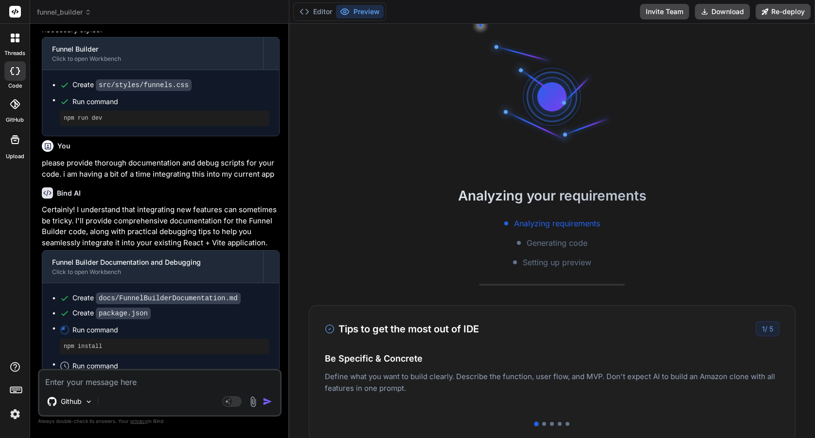
scroll to position [6370, 0]
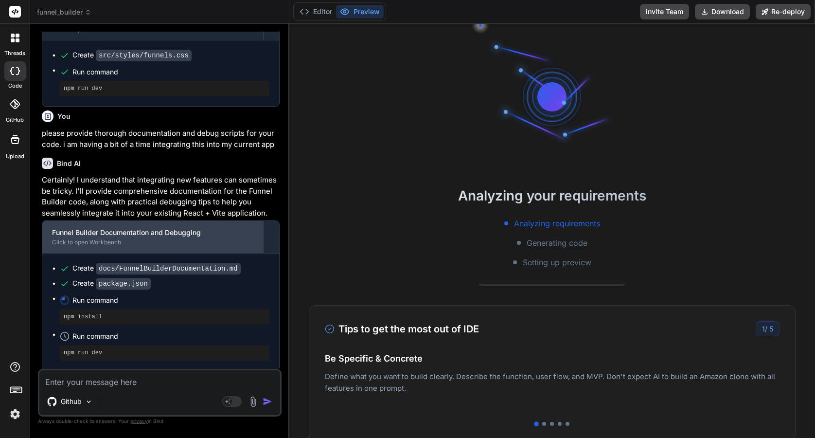
click at [131, 231] on div "Funnel Builder Documentation and Debugging" at bounding box center [152, 233] width 201 height 10
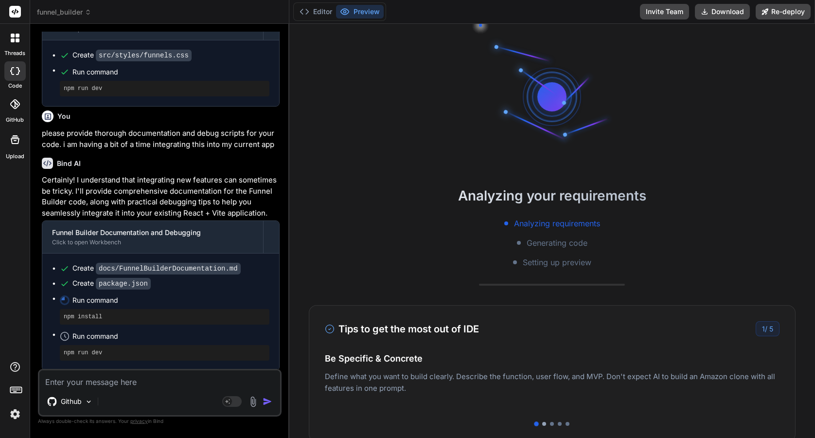
click at [544, 423] on div at bounding box center [544, 423] width 4 height 4
click at [553, 424] on div at bounding box center [552, 423] width 4 height 4
click at [560, 424] on div at bounding box center [560, 423] width 4 height 4
click at [568, 424] on div at bounding box center [567, 423] width 4 height 4
click at [561, 426] on div "Tips to get the most out of IDE 5 / 5 Be Specific & Concrete Define what you wa…" at bounding box center [552, 373] width 487 height 137
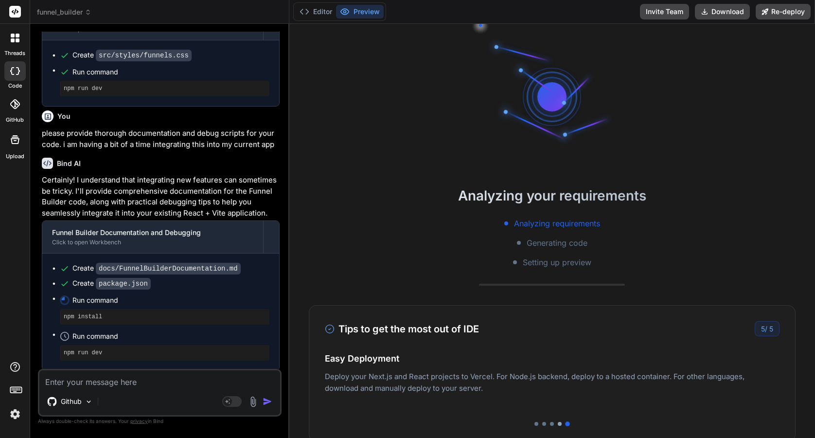
click at [559, 423] on div at bounding box center [560, 423] width 4 height 4
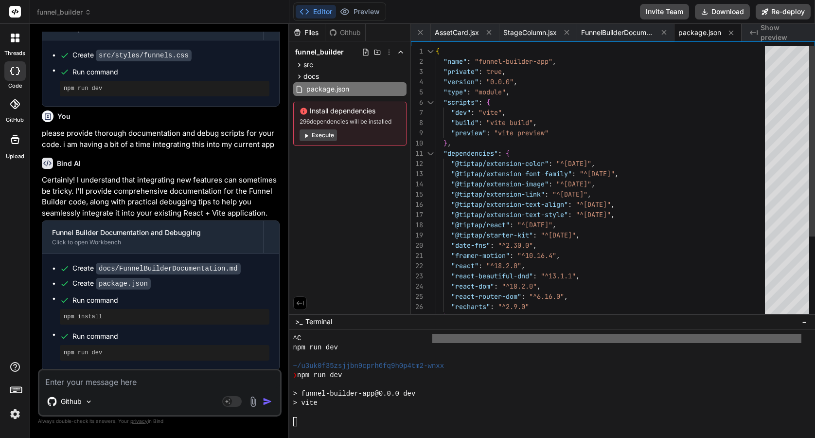
scroll to position [2198, 0]
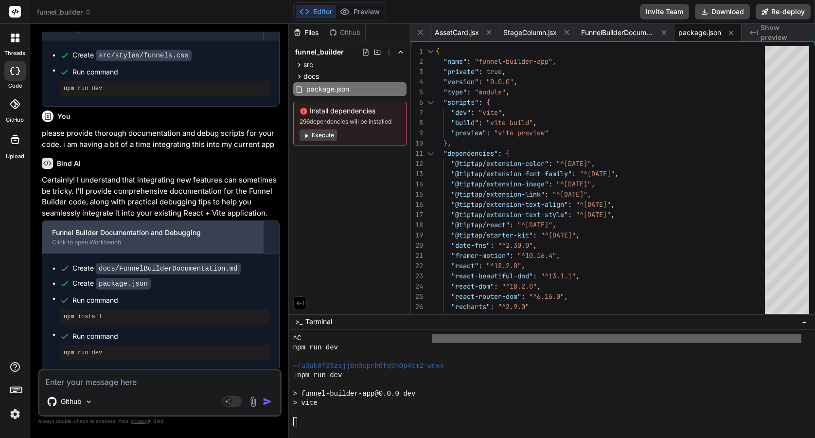
click at [207, 232] on div "Funnel Builder Documentation and Debugging" at bounding box center [152, 233] width 201 height 10
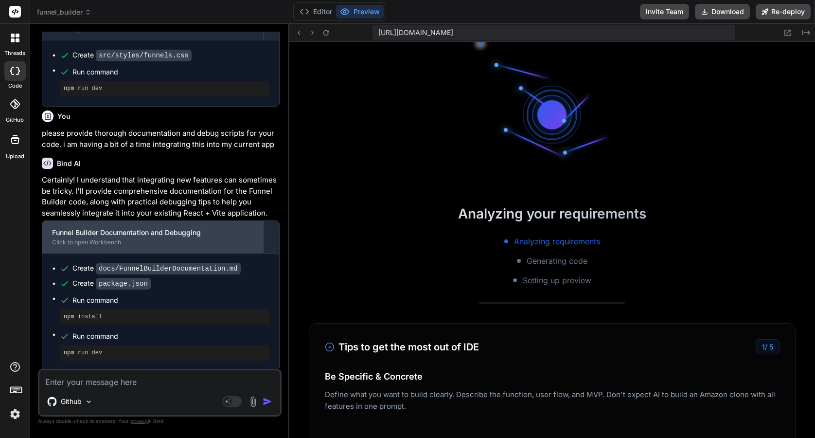
scroll to position [2281, 0]
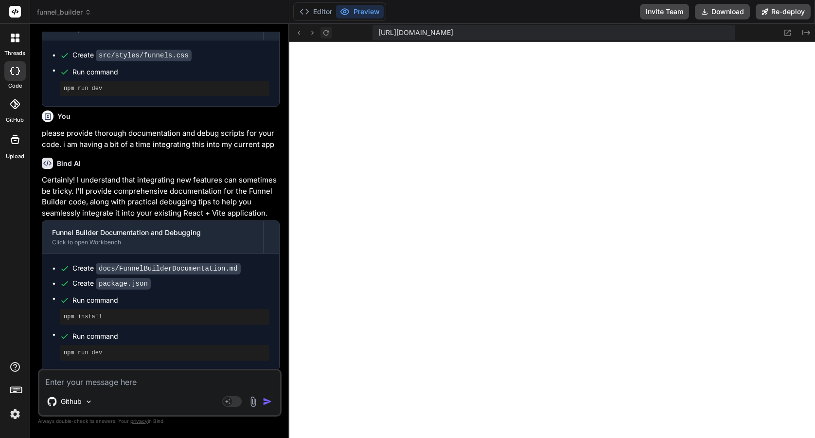
click at [327, 34] on icon at bounding box center [326, 33] width 8 height 8
click at [323, 30] on icon at bounding box center [326, 33] width 8 height 8
click at [325, 14] on button "Editor" at bounding box center [316, 12] width 40 height 14
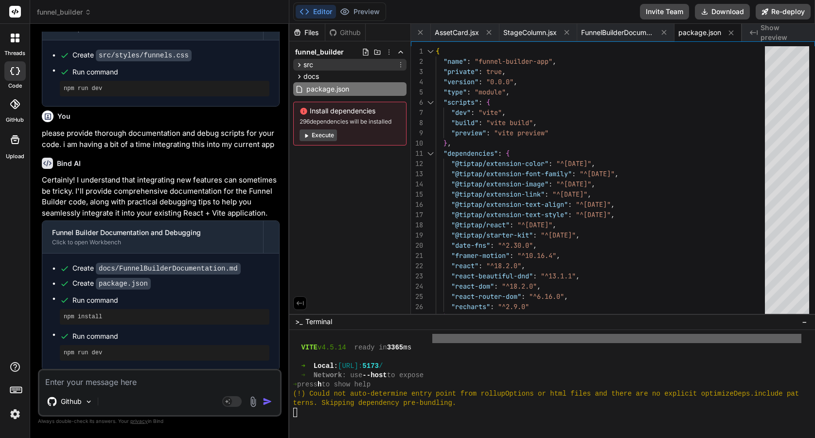
click at [302, 69] on div "src" at bounding box center [304, 65] width 18 height 10
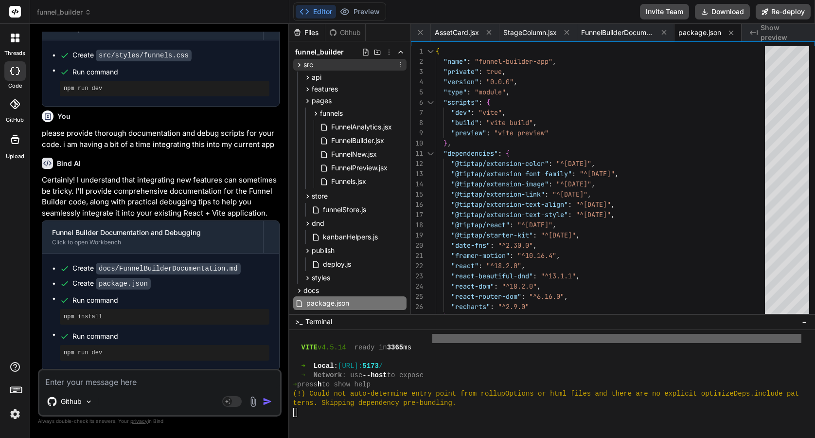
click at [300, 66] on icon at bounding box center [299, 65] width 8 height 8
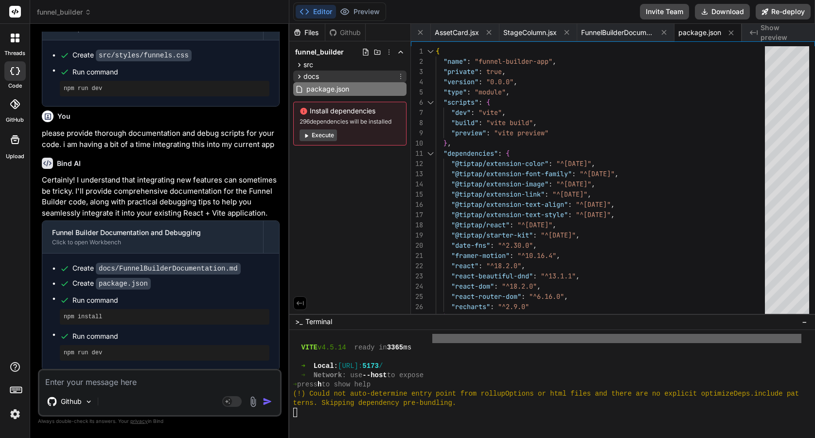
click at [298, 76] on icon at bounding box center [299, 76] width 8 height 8
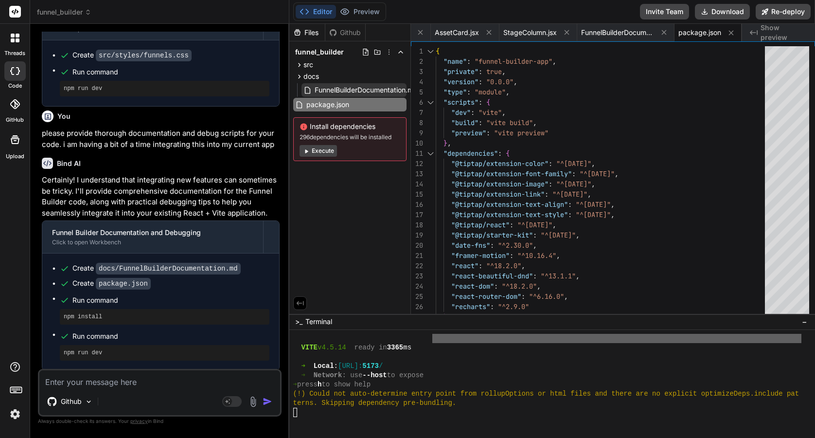
click at [330, 94] on span "FunnelBuilderDocumentation.md" at bounding box center [366, 90] width 105 height 12
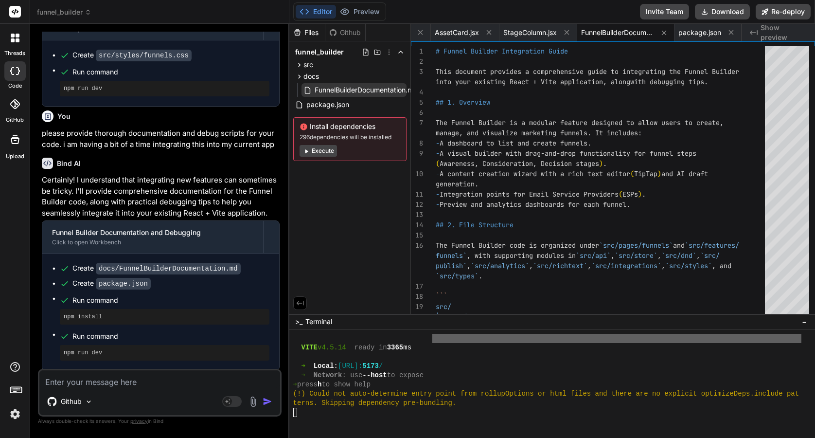
click at [338, 94] on span "FunnelBuilderDocumentation.md" at bounding box center [366, 90] width 105 height 12
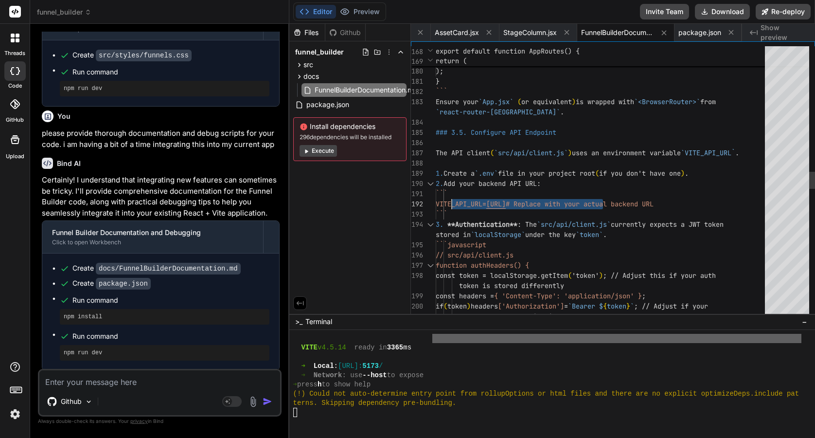
scroll to position [71, 0]
drag, startPoint x: 603, startPoint y: 203, endPoint x: 451, endPoint y: 198, distance: 151.8
click at [451, 198] on div "<Route path="/funnels/:funnelId/analytics" e lement={<FunnelAnalytics />} /> </…" at bounding box center [603, 209] width 335 height 4247
click at [471, 204] on div "<Route path="/funnels/:funnelId/analytics" e lement={<FunnelAnalytics />} /> </…" at bounding box center [603, 209] width 335 height 4247
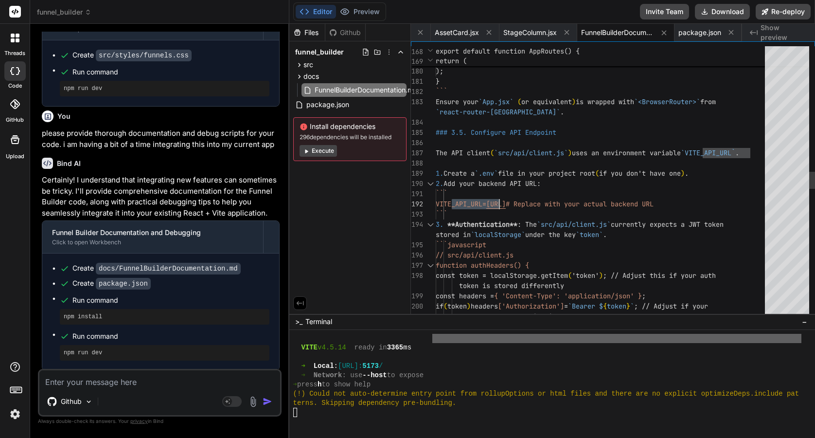
click at [471, 204] on div "<Route path="/funnels/:funnelId/analytics" e lement={<FunnelAnalytics />} /> </…" at bounding box center [603, 209] width 335 height 4247
click at [453, 205] on div "<Route path="/funnels/:funnelId/analytics" e lement={<FunnelAnalytics />} /> </…" at bounding box center [603, 209] width 335 height 4247
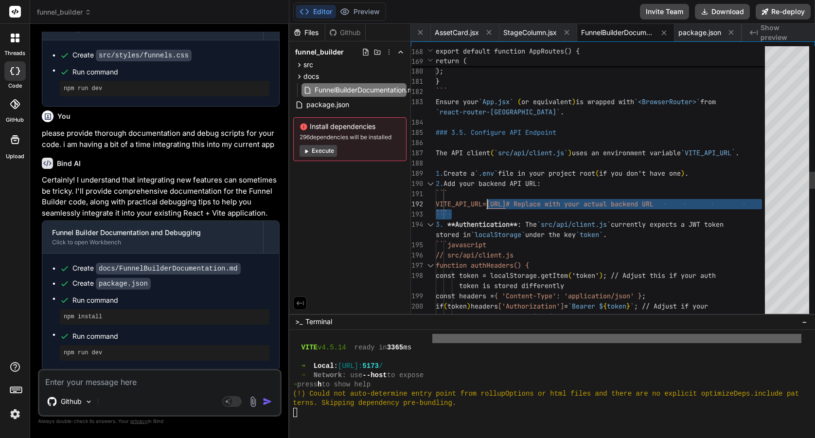
scroll to position [71, 0]
drag, startPoint x: 452, startPoint y: 205, endPoint x: 515, endPoint y: 200, distance: 62.9
click at [515, 200] on div "<Route path="/funnels/:funnelId/analytics" e lement={<FunnelAnalytics />} /> </…" at bounding box center [603, 209] width 335 height 4247
drag, startPoint x: 452, startPoint y: 202, endPoint x: 598, endPoint y: 200, distance: 145.9
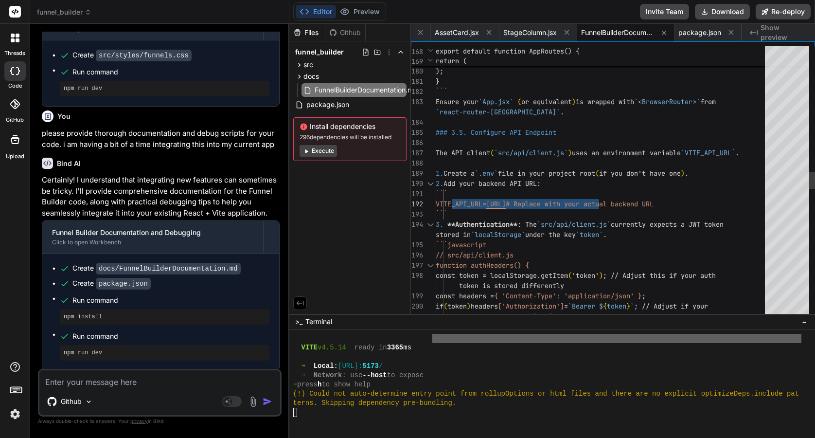
click at [598, 200] on span "VITE_API_URL= [URL] # Replace with your actual backend URL" at bounding box center [545, 204] width 218 height 10
